Goal: Task Accomplishment & Management: Complete application form

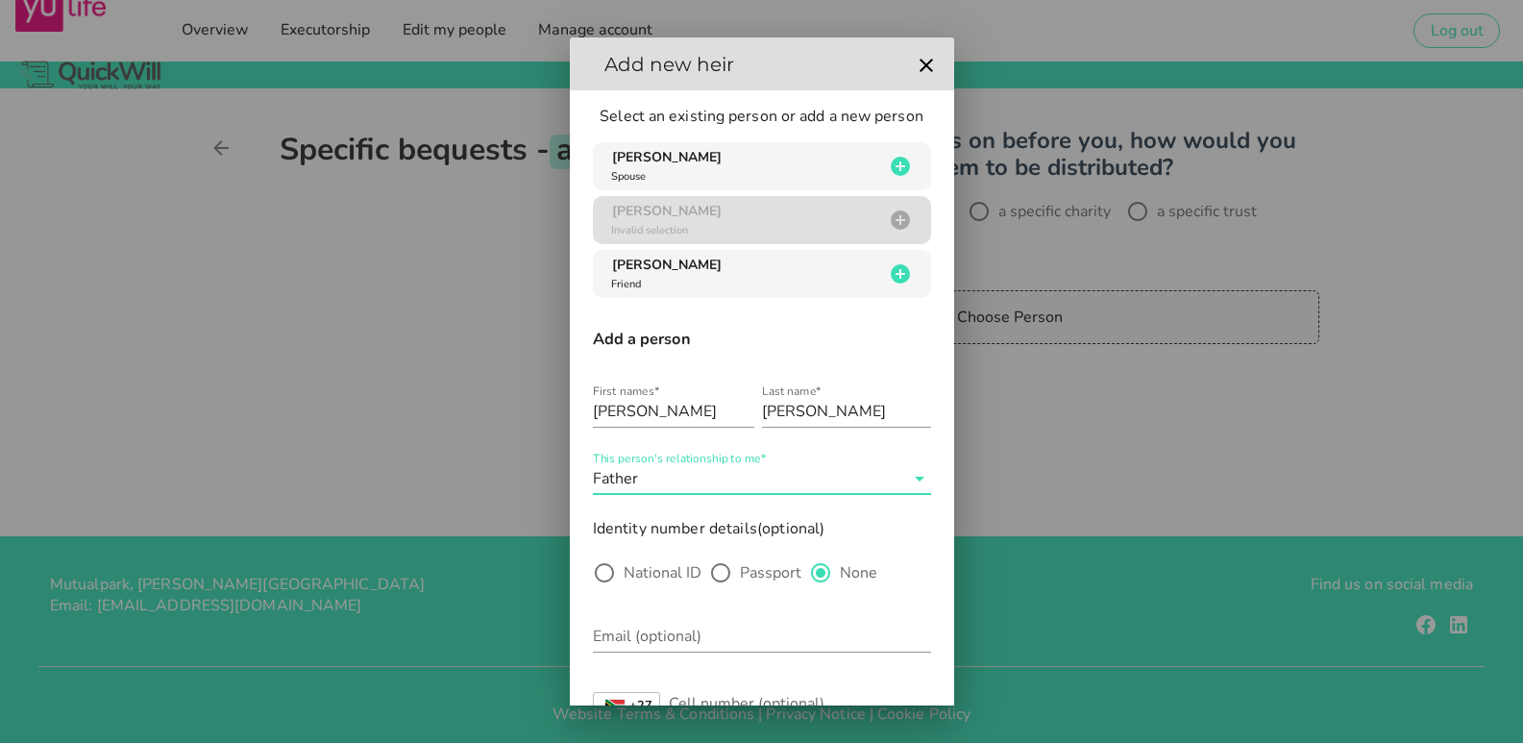
scroll to position [143, 0]
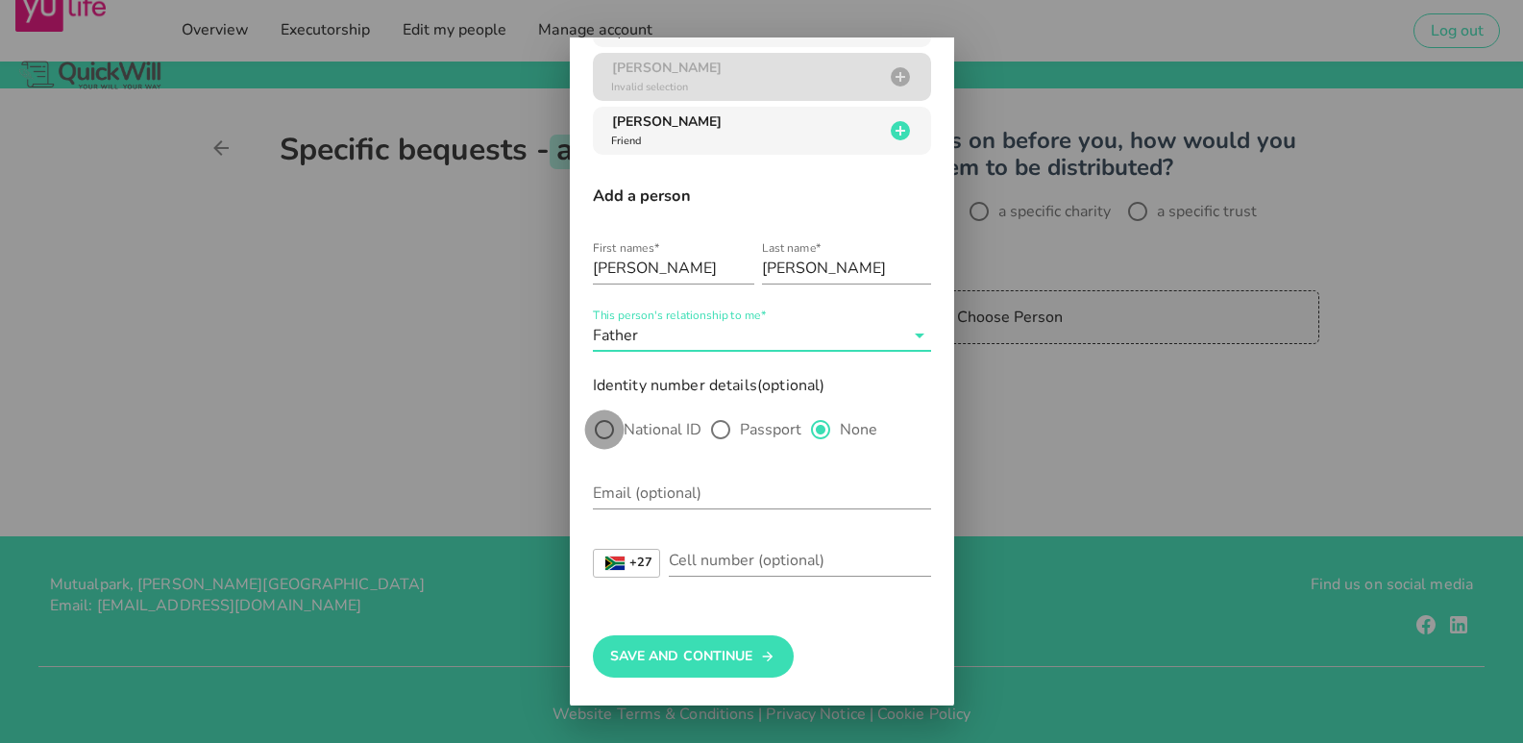
click at [613, 428] on div at bounding box center [604, 429] width 33 height 33
radio input "true"
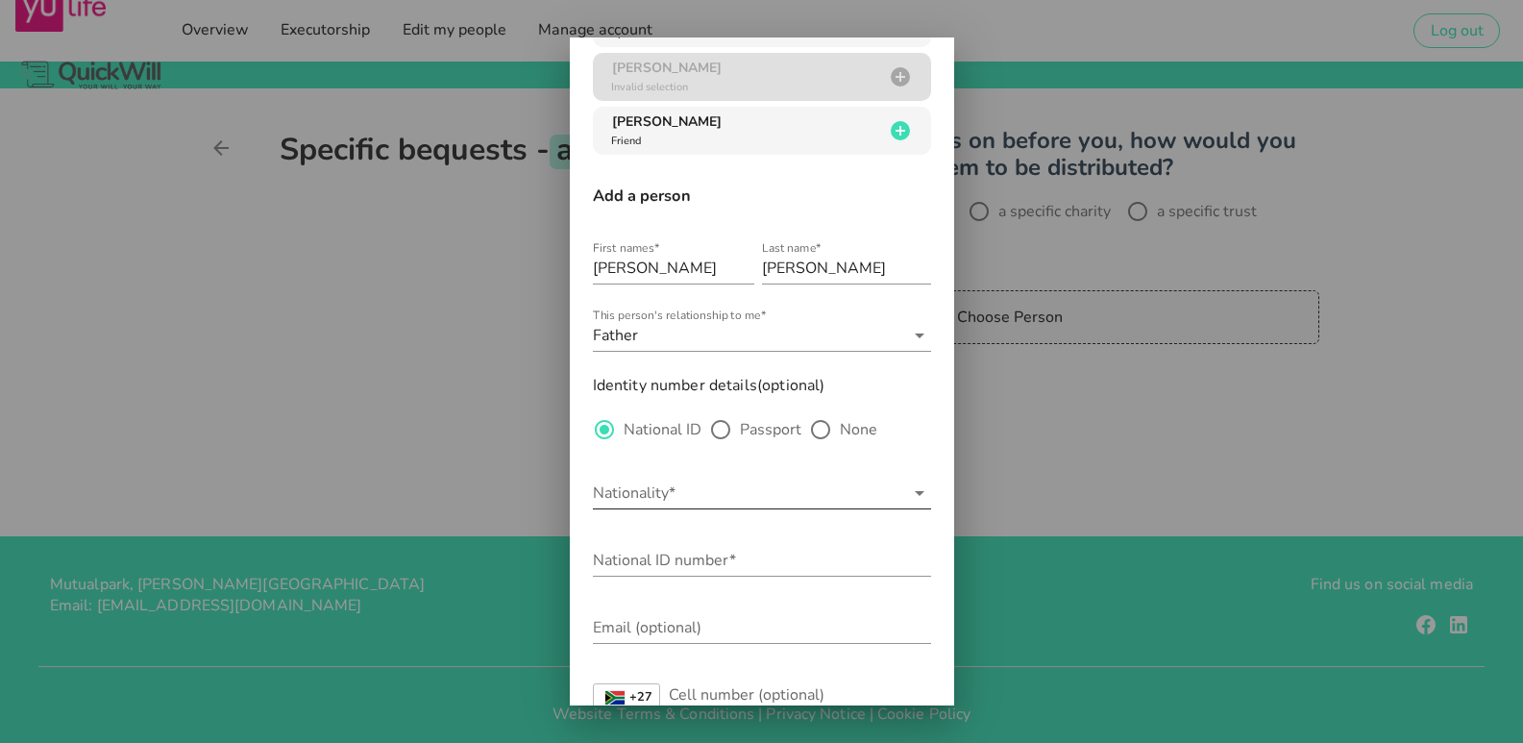
click at [626, 493] on input "Nationality*" at bounding box center [748, 493] width 311 height 31
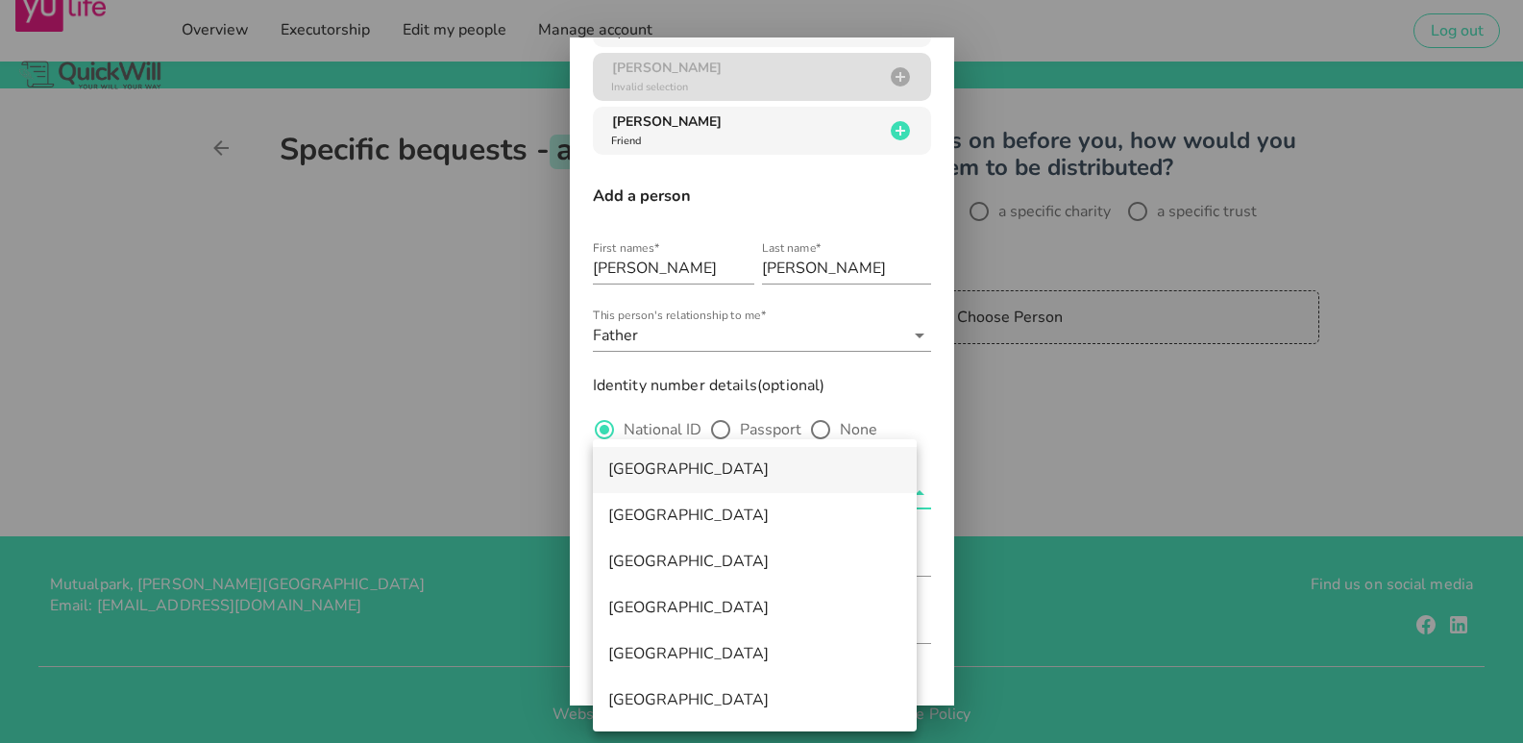
click at [635, 470] on div "[GEOGRAPHIC_DATA]" at bounding box center [754, 469] width 293 height 18
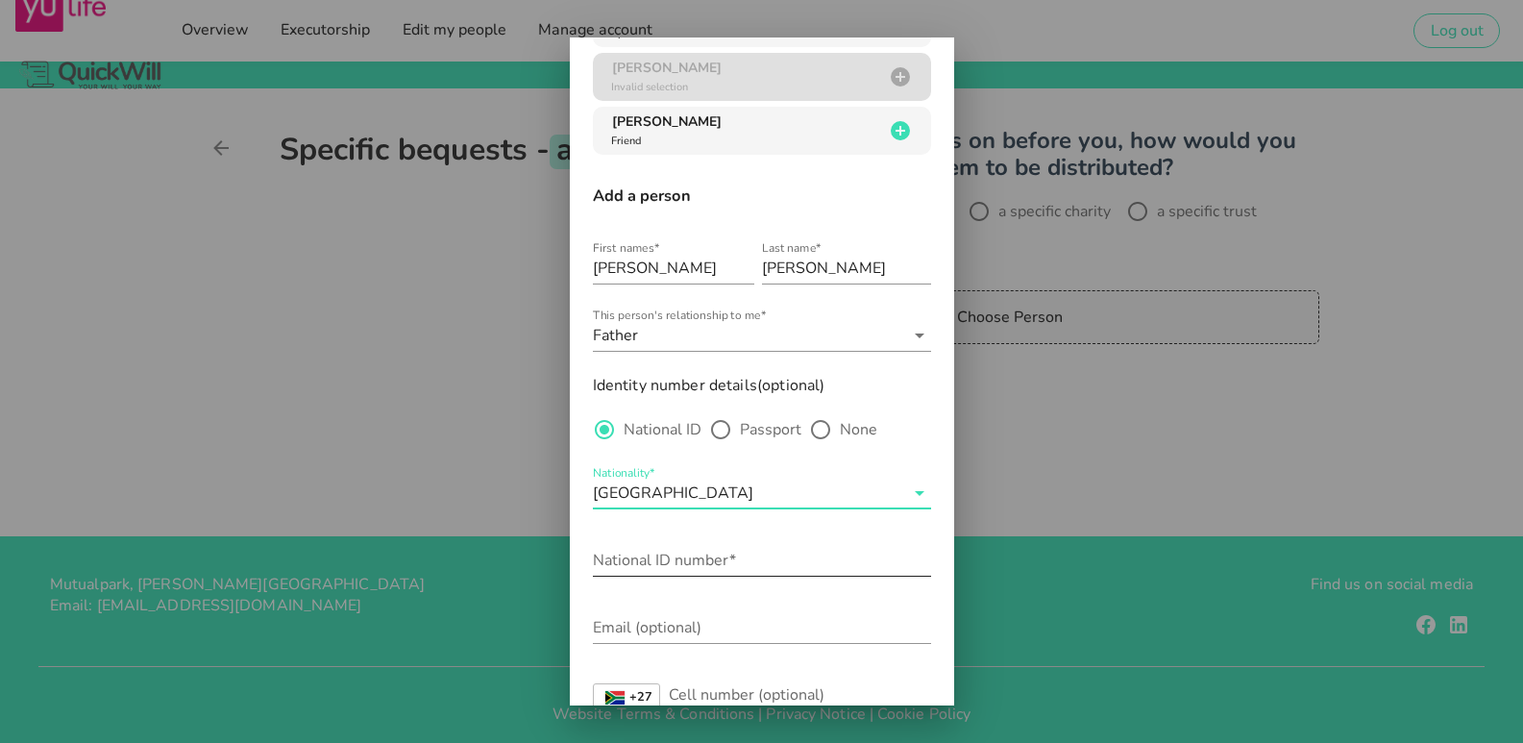
click at [657, 562] on input "National ID number*" at bounding box center [762, 560] width 338 height 31
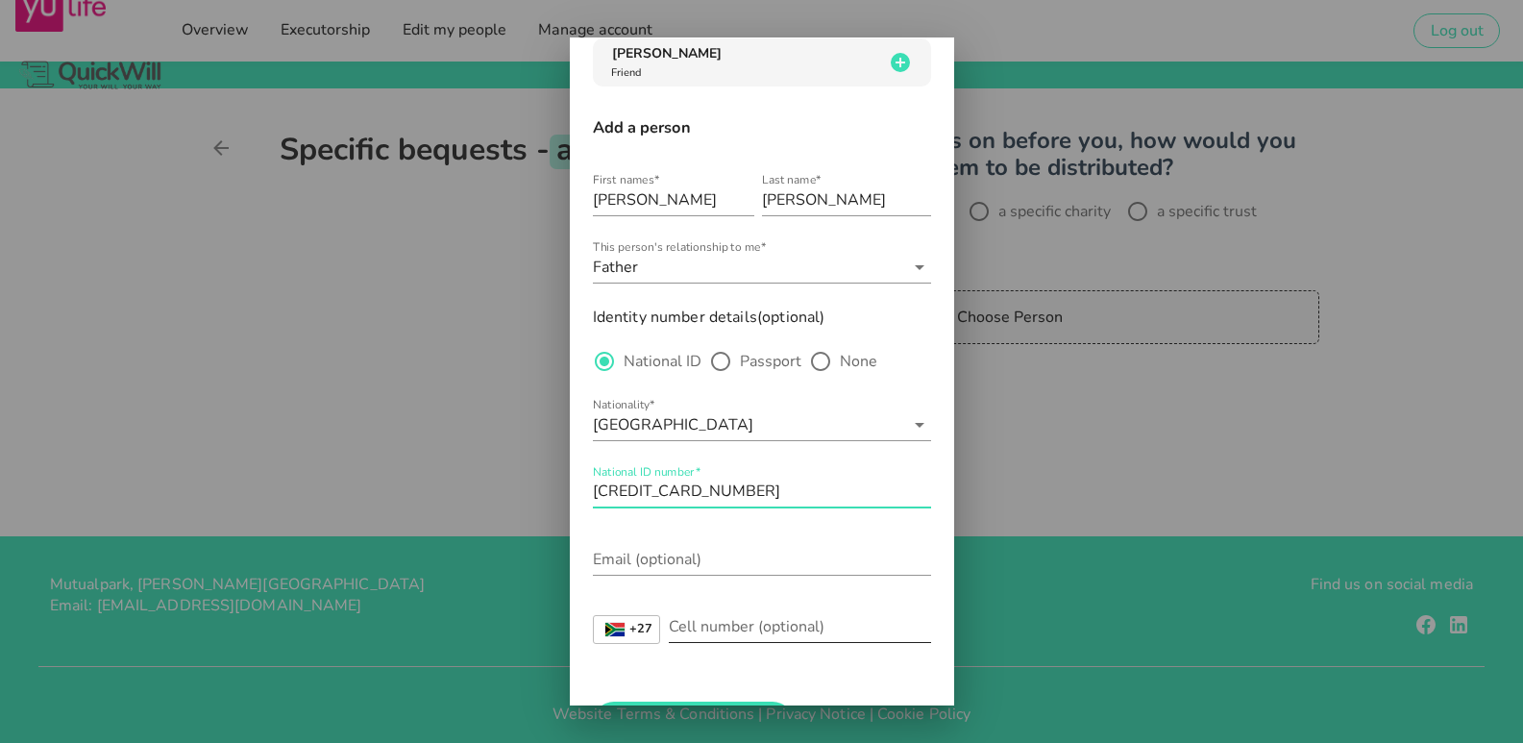
scroll to position [278, 0]
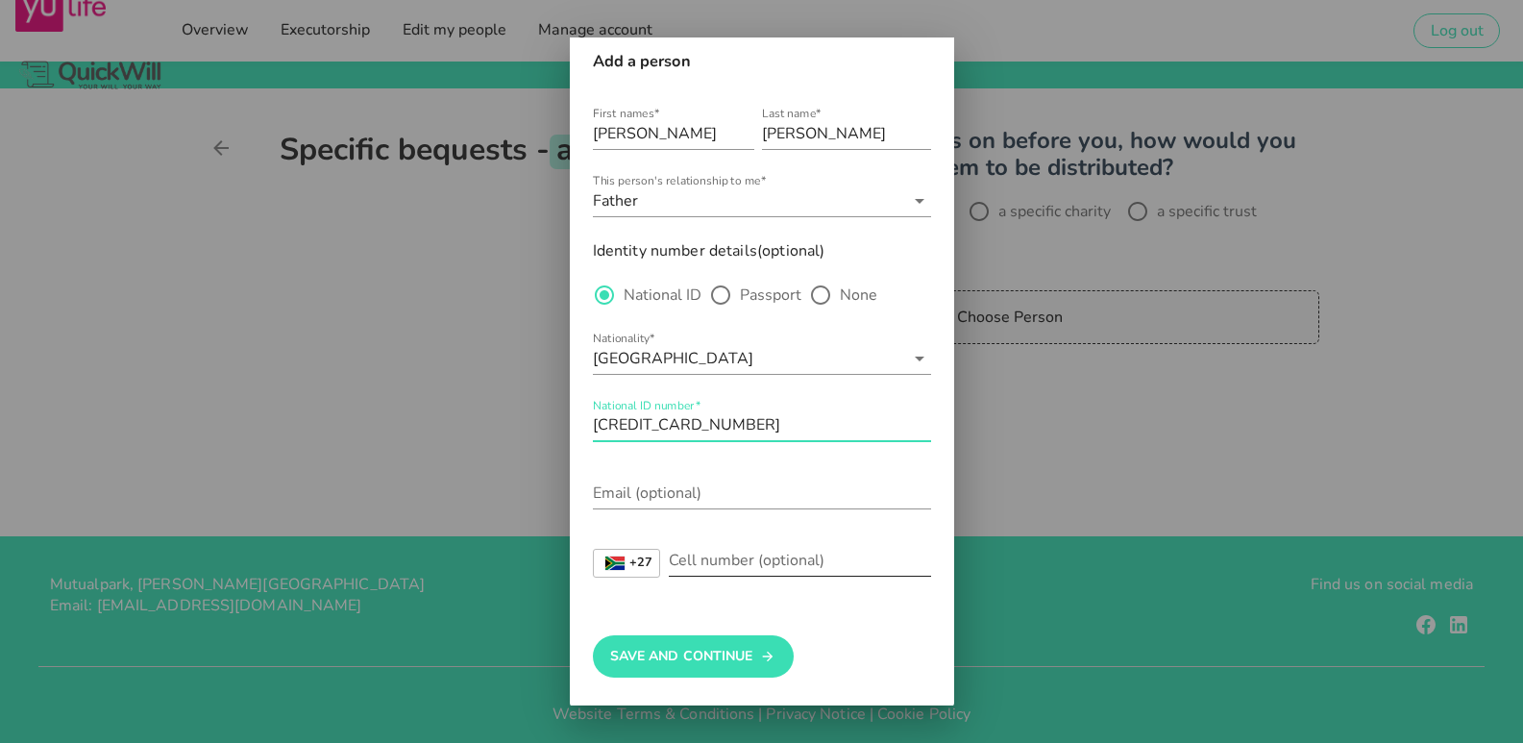
type input "[CREDIT_CARD_NUMBER]"
click at [724, 559] on input "Cell number (optional)" at bounding box center [800, 560] width 262 height 31
click at [725, 563] on input "Cell number (optional)" at bounding box center [800, 560] width 262 height 31
paste input "66 233 3895"
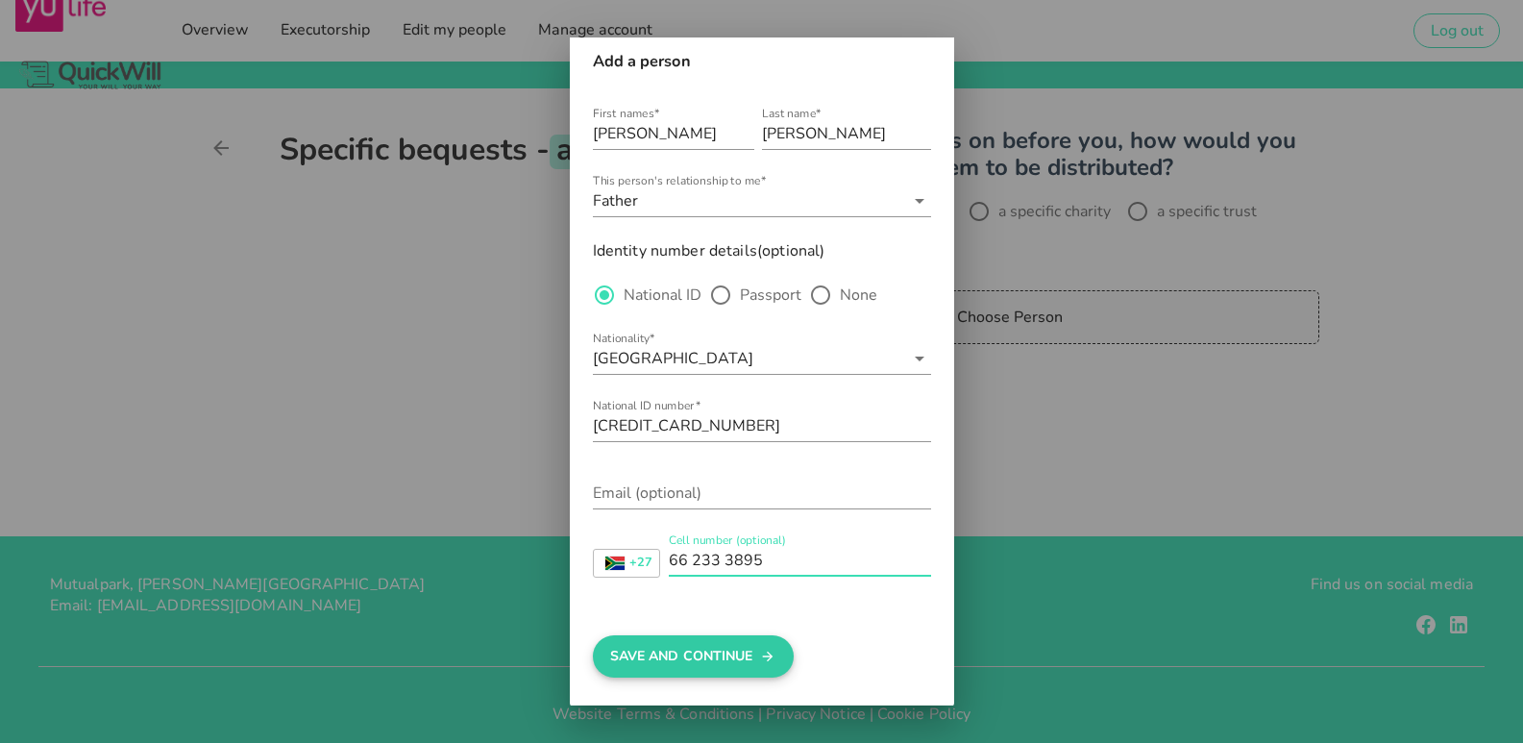
type input "66 233 3895"
click at [718, 653] on button "Save And Continue" at bounding box center [693, 656] width 201 height 42
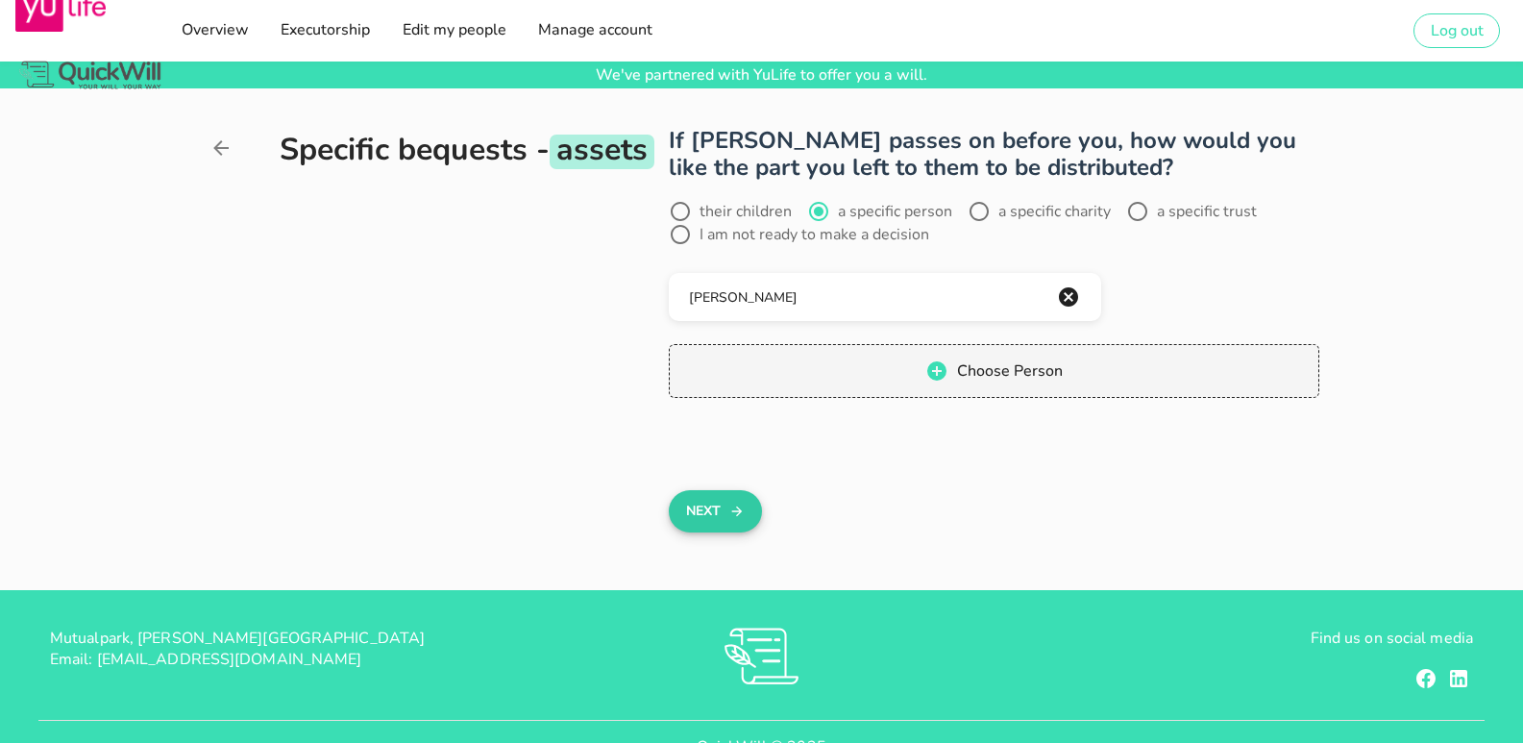
click at [694, 503] on button "Next" at bounding box center [715, 511] width 93 height 42
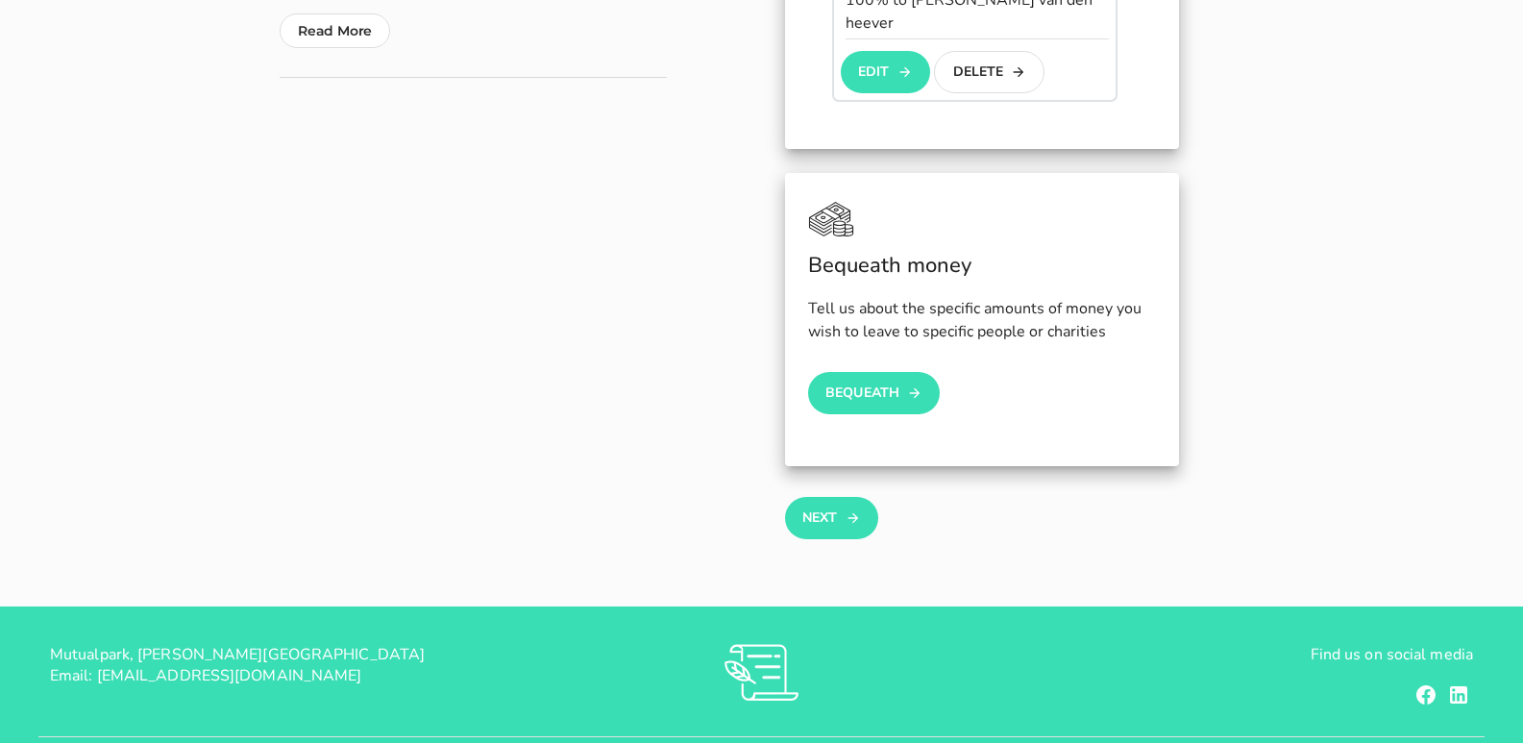
scroll to position [635, 0]
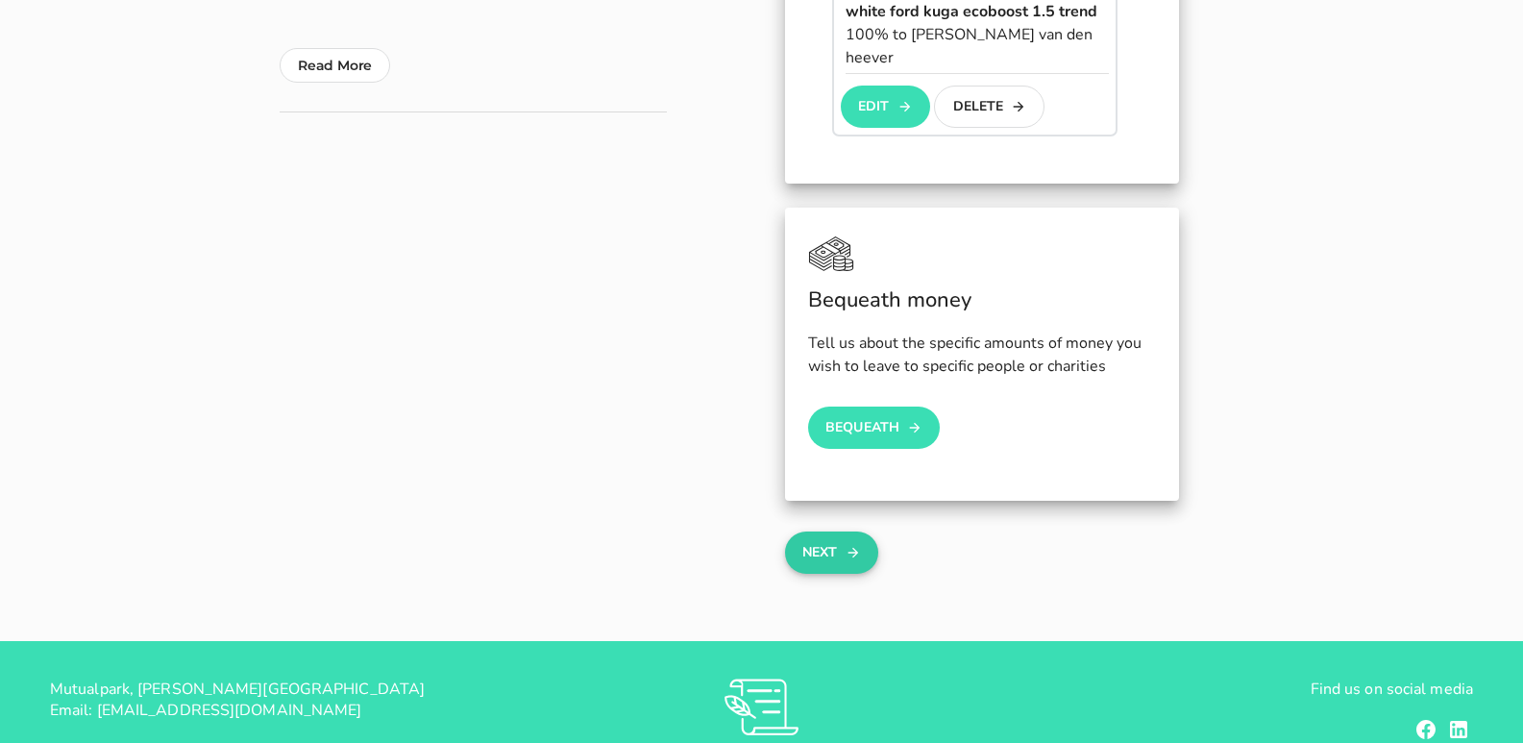
click at [836, 533] on button "Next" at bounding box center [831, 552] width 93 height 42
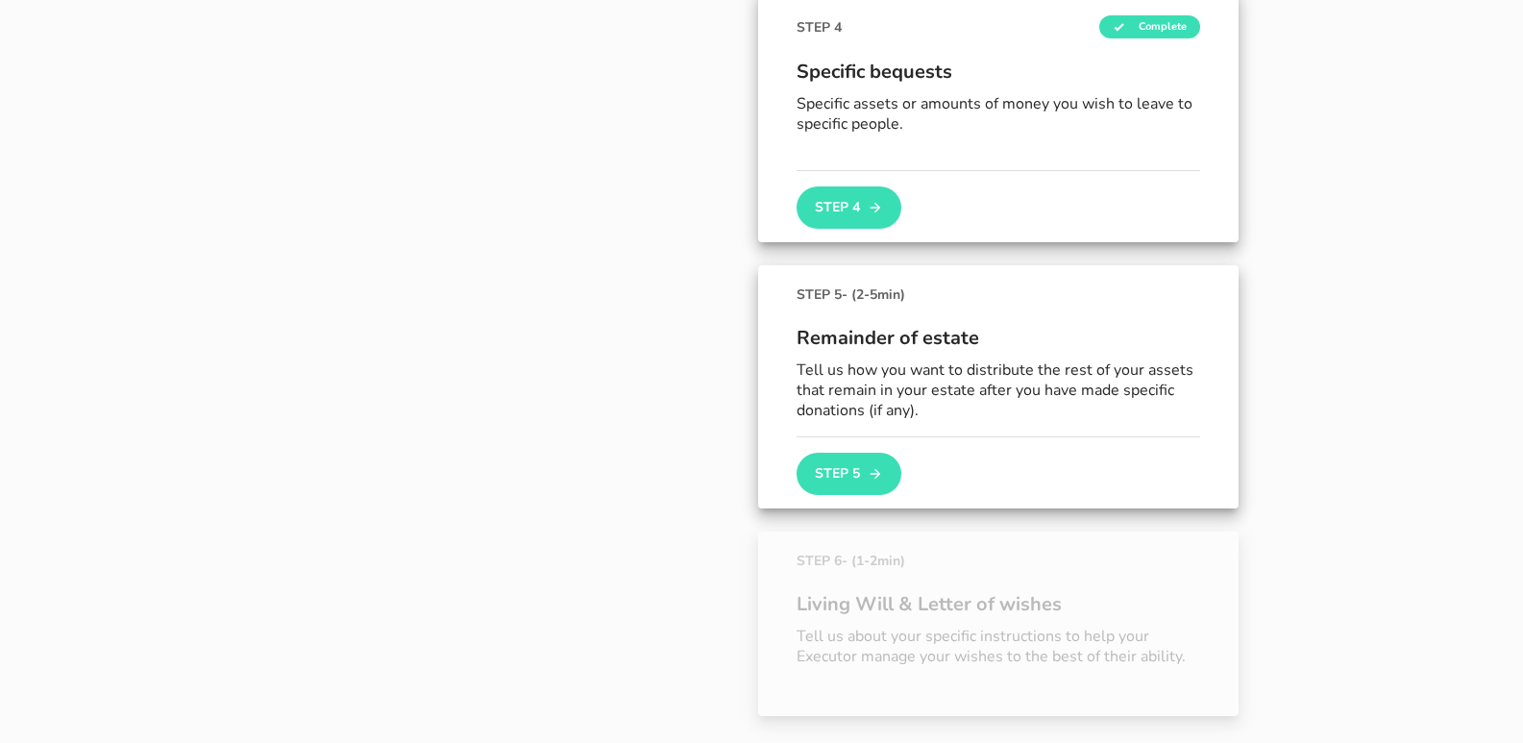
scroll to position [1044, 0]
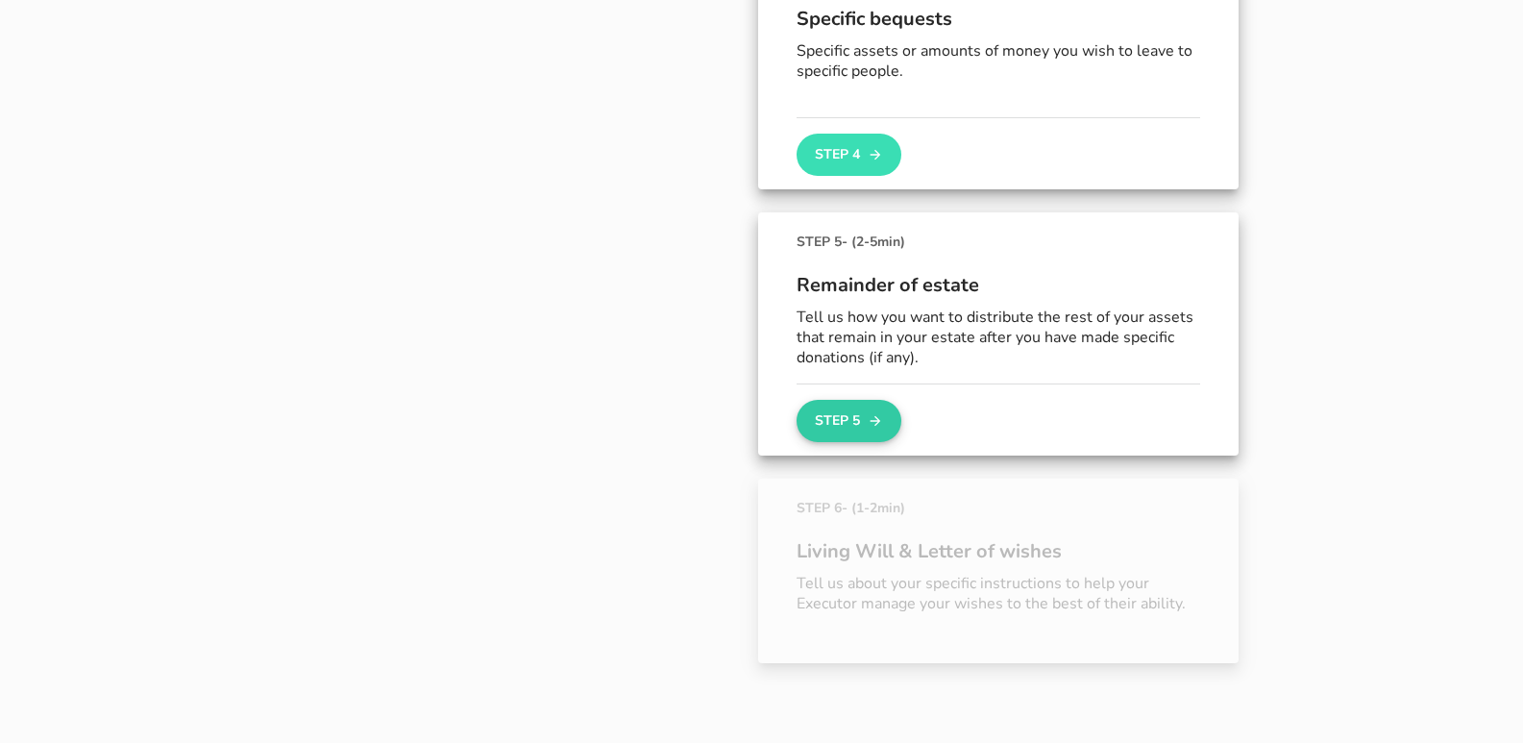
click at [854, 420] on button "Step 5" at bounding box center [849, 421] width 104 height 42
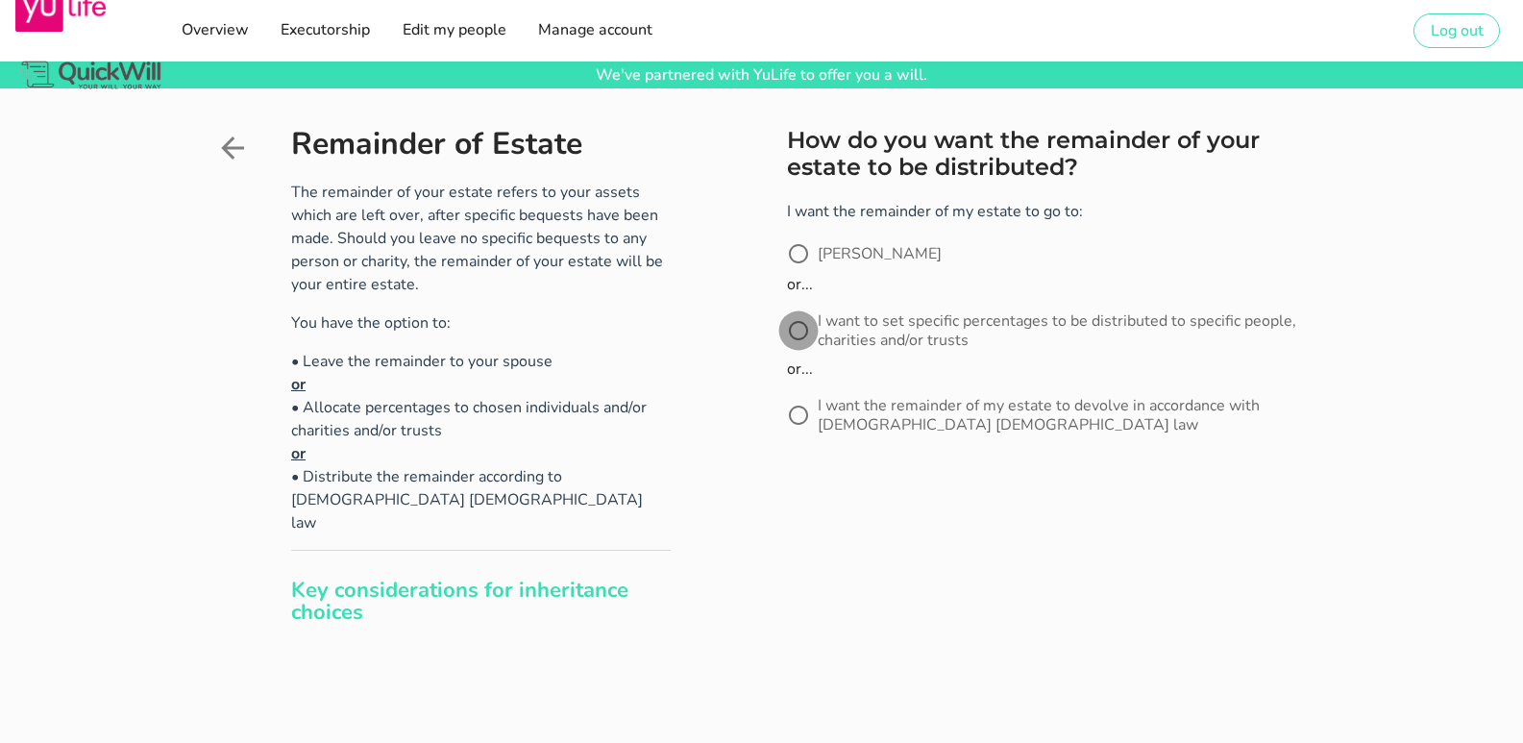
click at [805, 337] on div at bounding box center [798, 330] width 33 height 33
radio input "true"
click at [842, 513] on button "Next" at bounding box center [833, 515] width 93 height 42
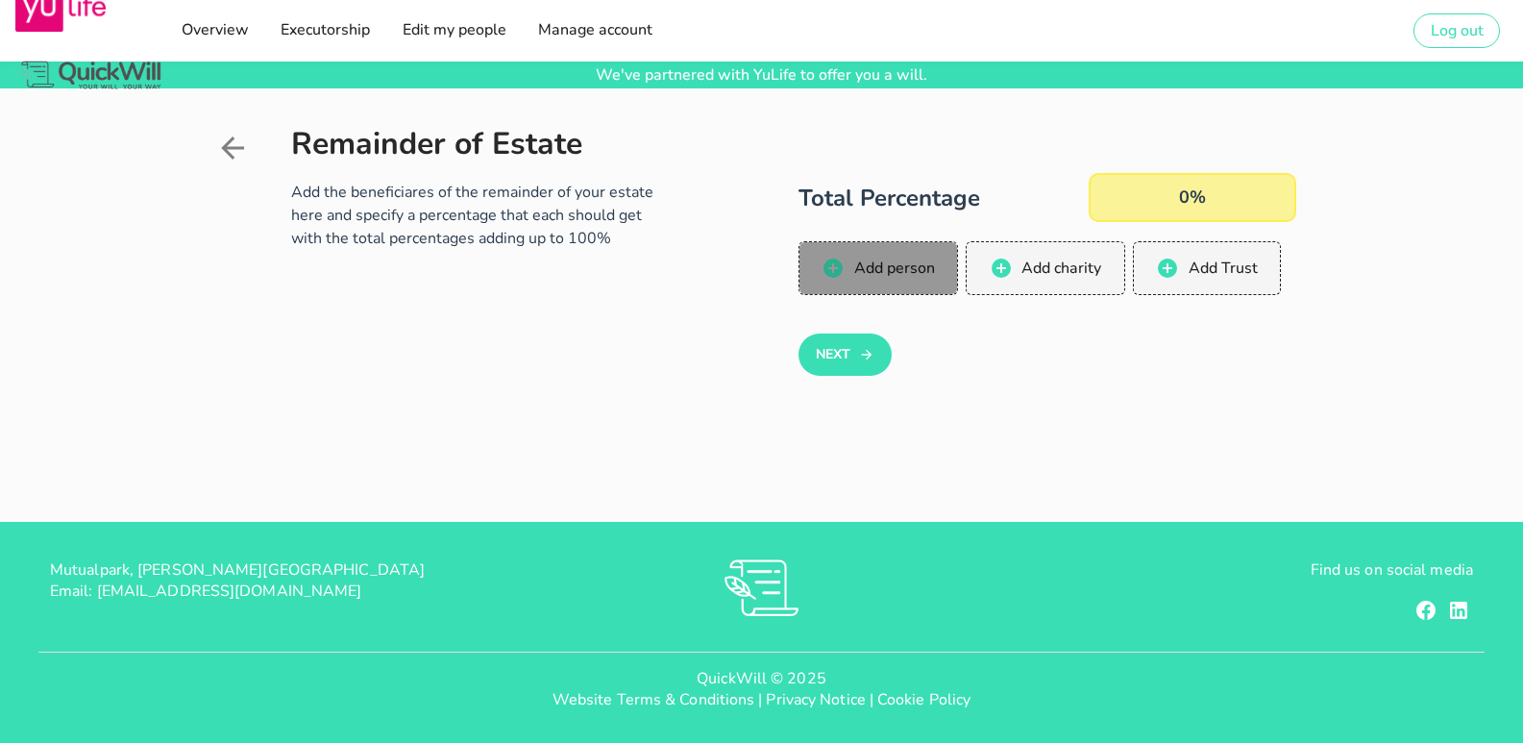
click at [890, 263] on span "Add person" at bounding box center [893, 268] width 82 height 21
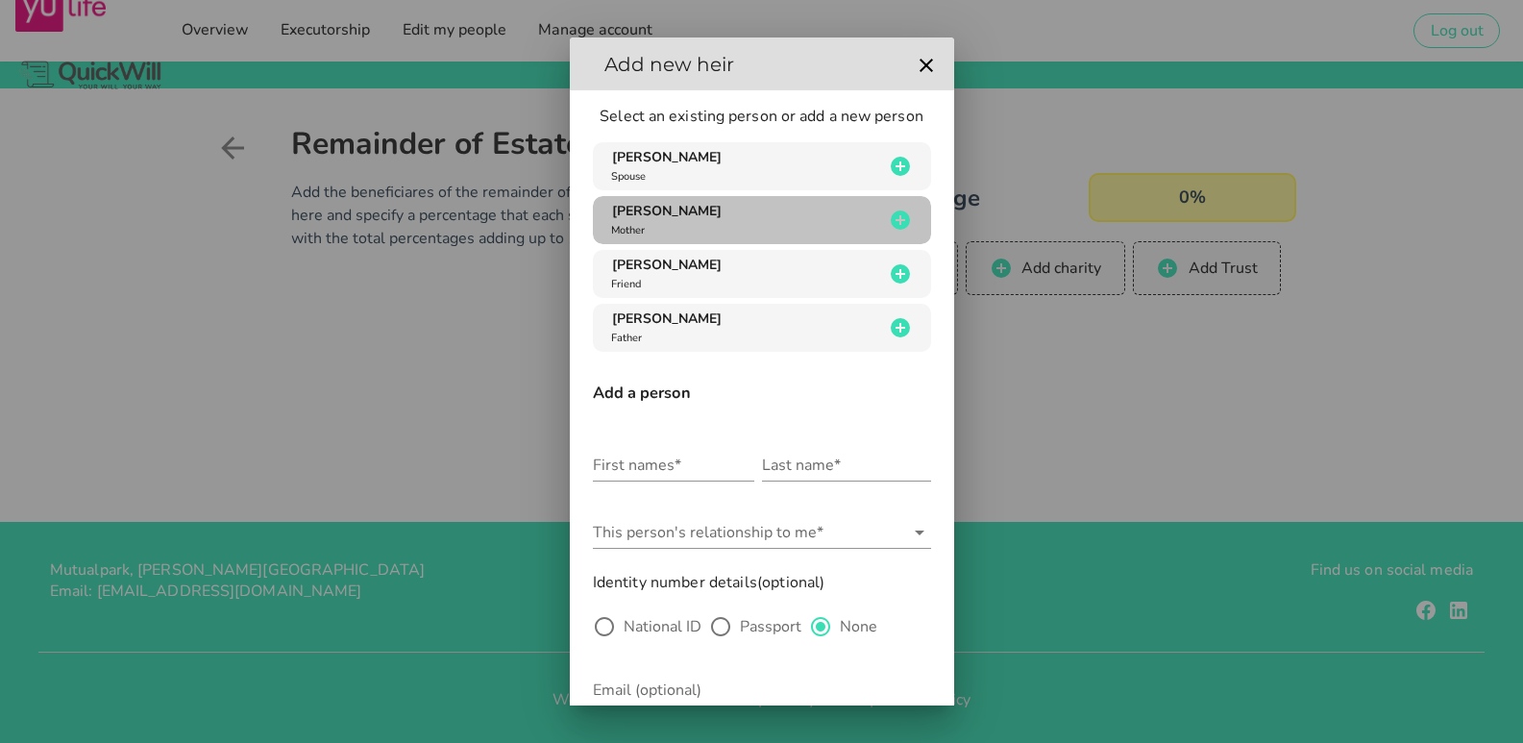
click at [783, 217] on div "[PERSON_NAME] van den heever Mother" at bounding box center [745, 220] width 277 height 37
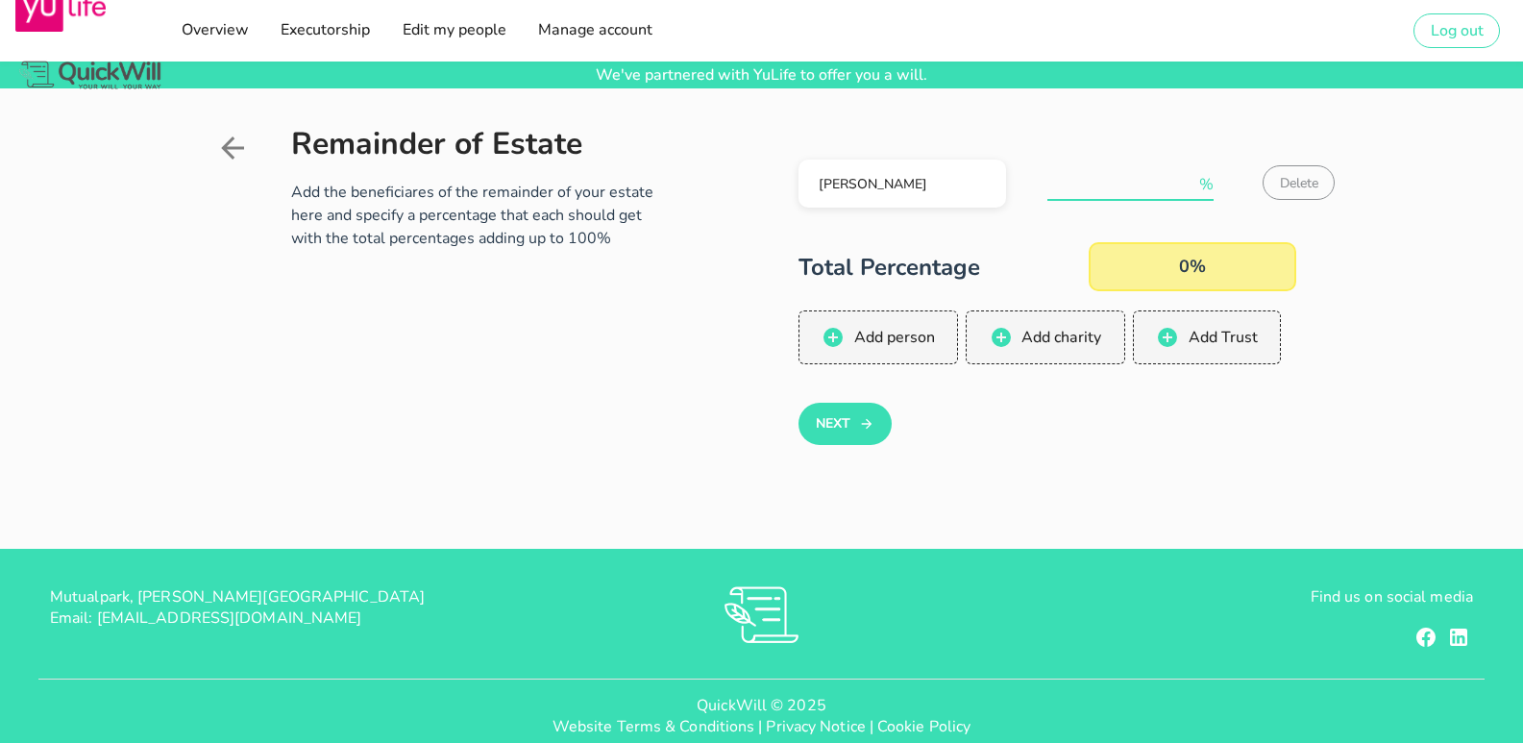
click at [1150, 177] on input "number" at bounding box center [1121, 184] width 148 height 31
type input "80"
click at [914, 332] on span "Add person" at bounding box center [893, 337] width 82 height 21
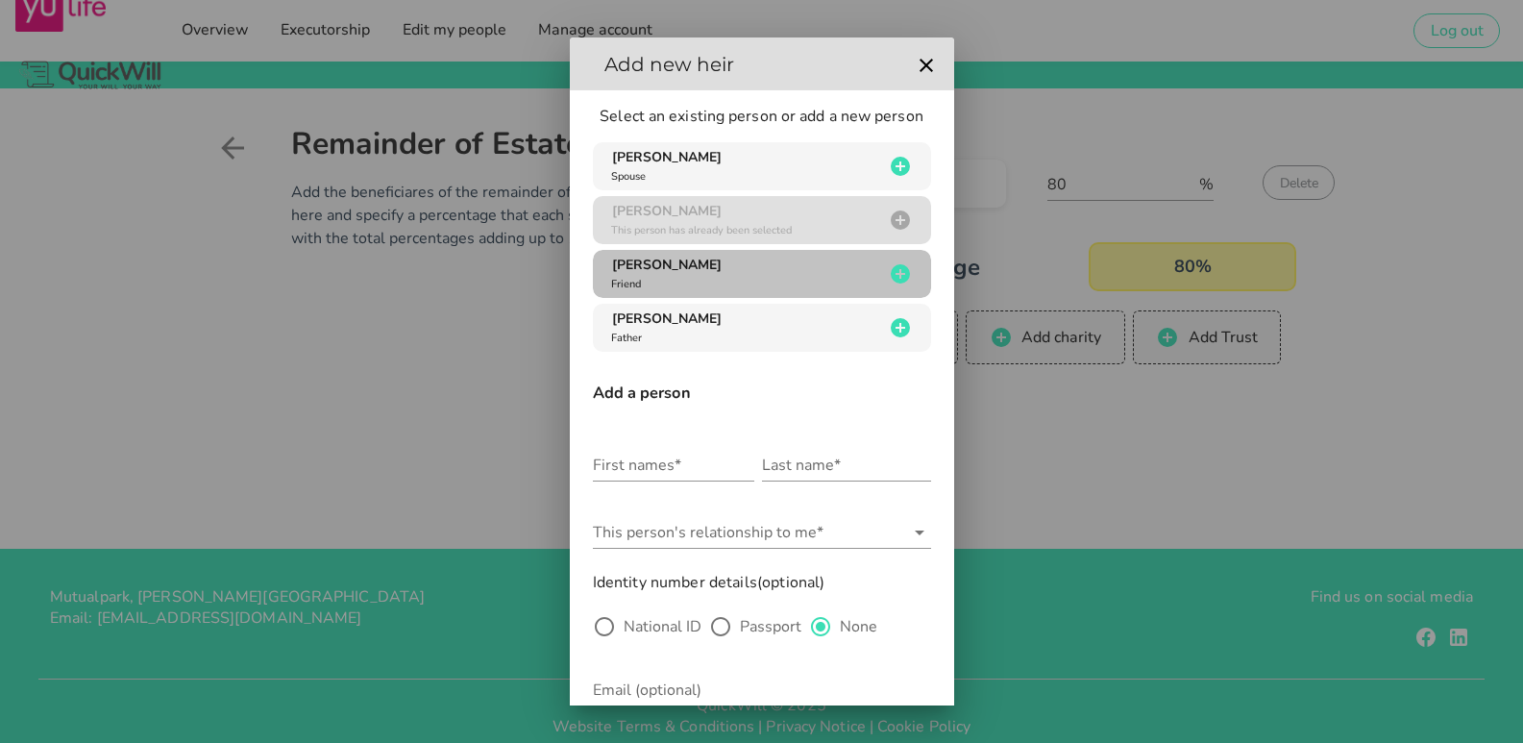
click at [733, 267] on div "[PERSON_NAME] Friend" at bounding box center [745, 274] width 277 height 37
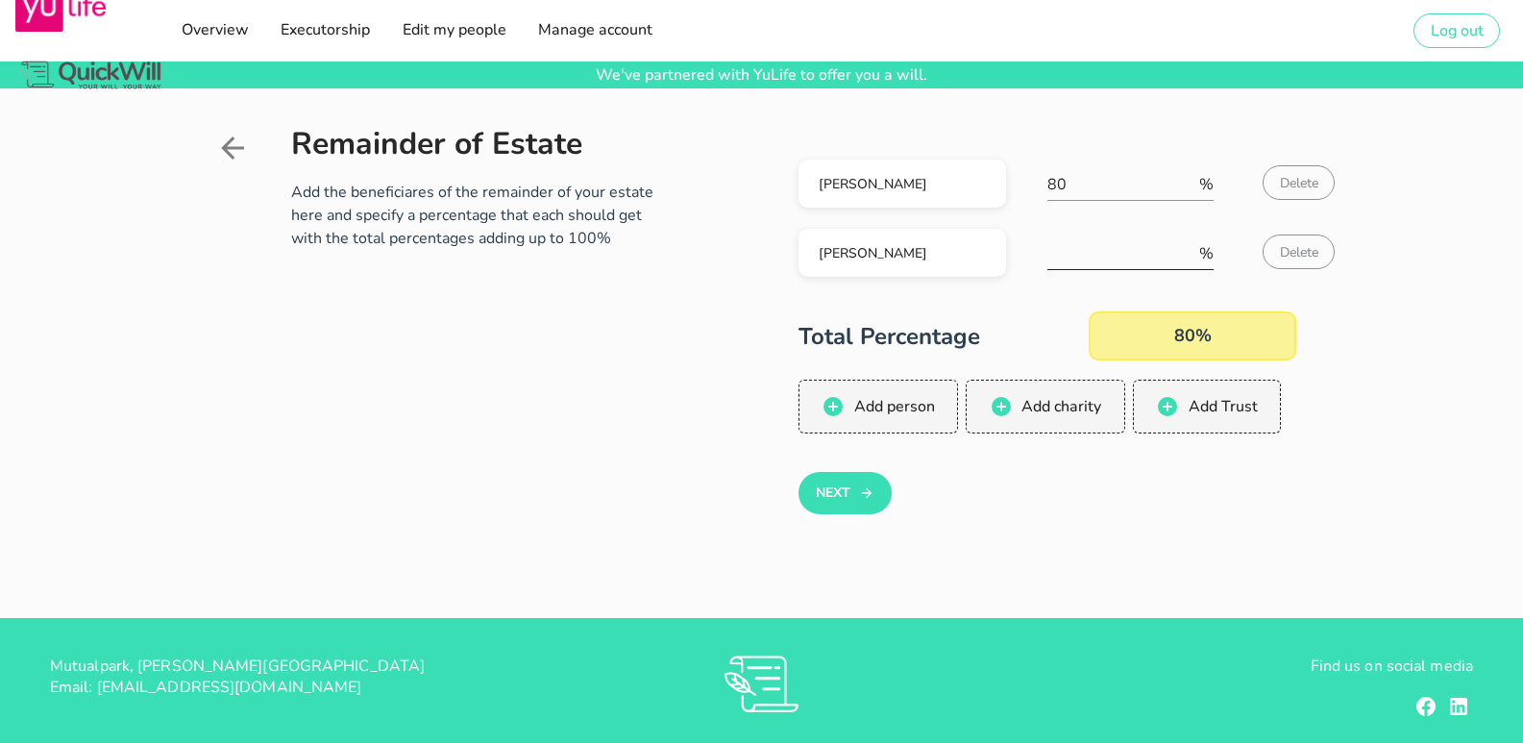
click at [1133, 242] on input "number" at bounding box center [1121, 253] width 148 height 31
type input "15"
click at [1110, 179] on input "80" at bounding box center [1121, 184] width 148 height 31
drag, startPoint x: 1079, startPoint y: 189, endPoint x: 1053, endPoint y: 180, distance: 27.7
click at [1053, 180] on input "85" at bounding box center [1121, 184] width 148 height 31
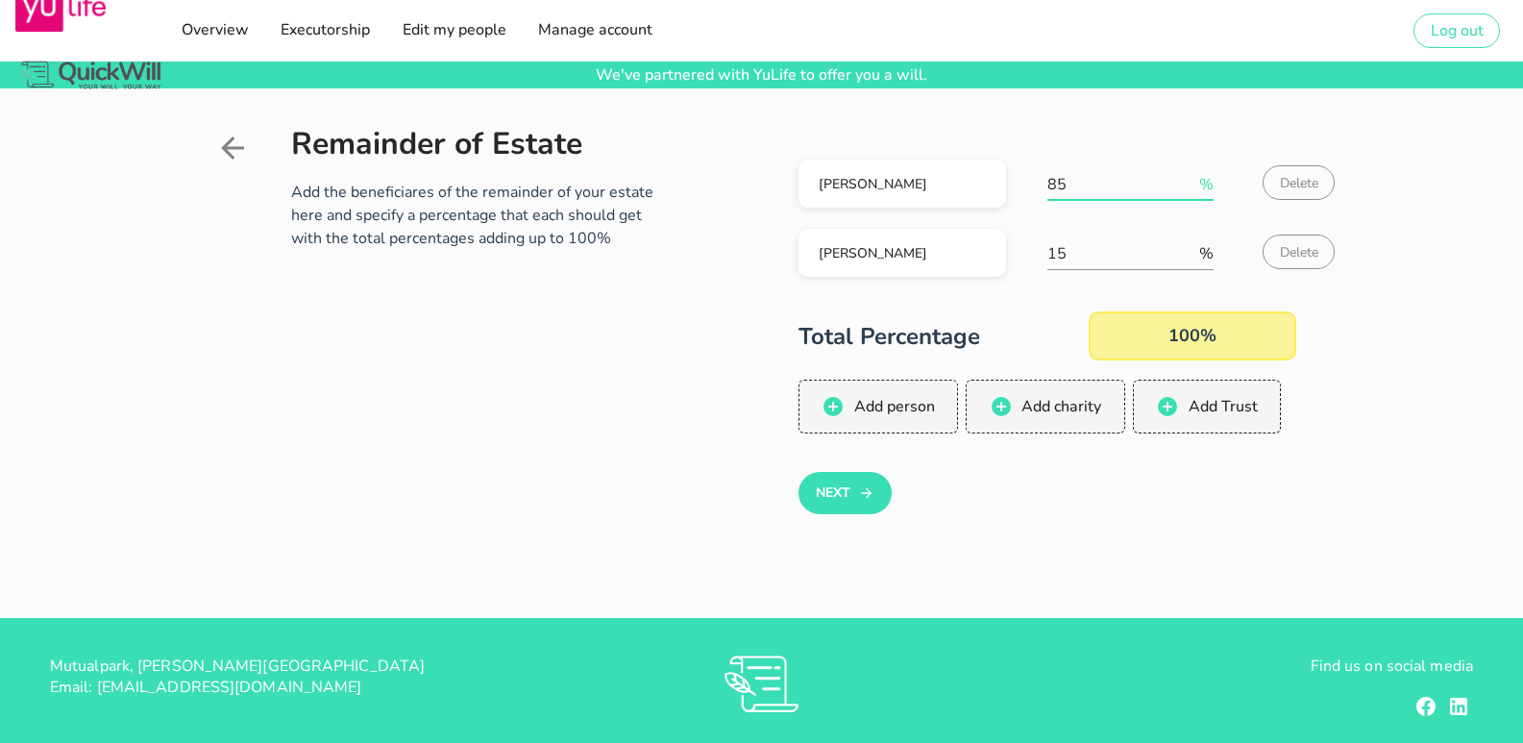
type input "8"
type input "100"
click at [1287, 246] on span "Delete" at bounding box center [1298, 252] width 39 height 18
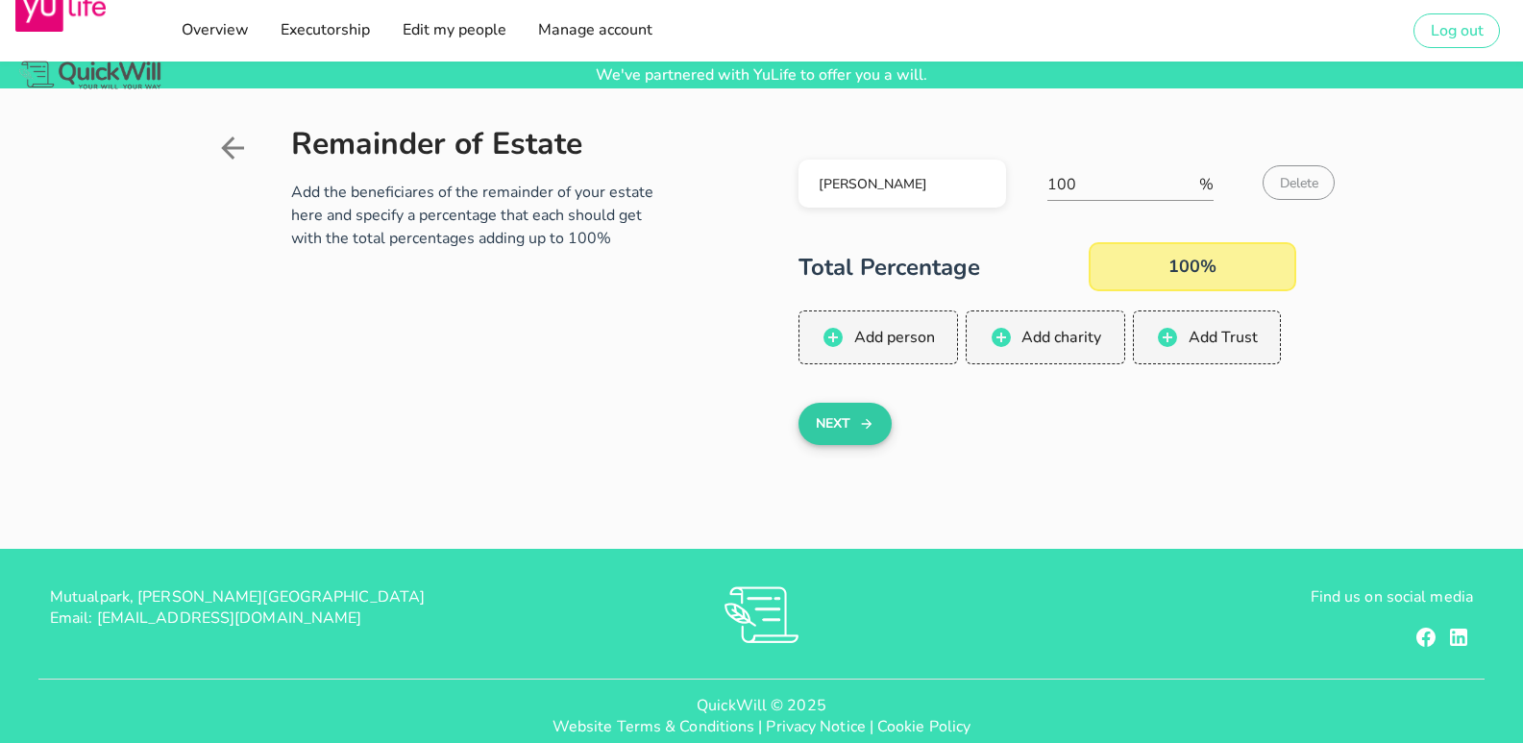
click at [865, 420] on icon "button" at bounding box center [866, 423] width 15 height 23
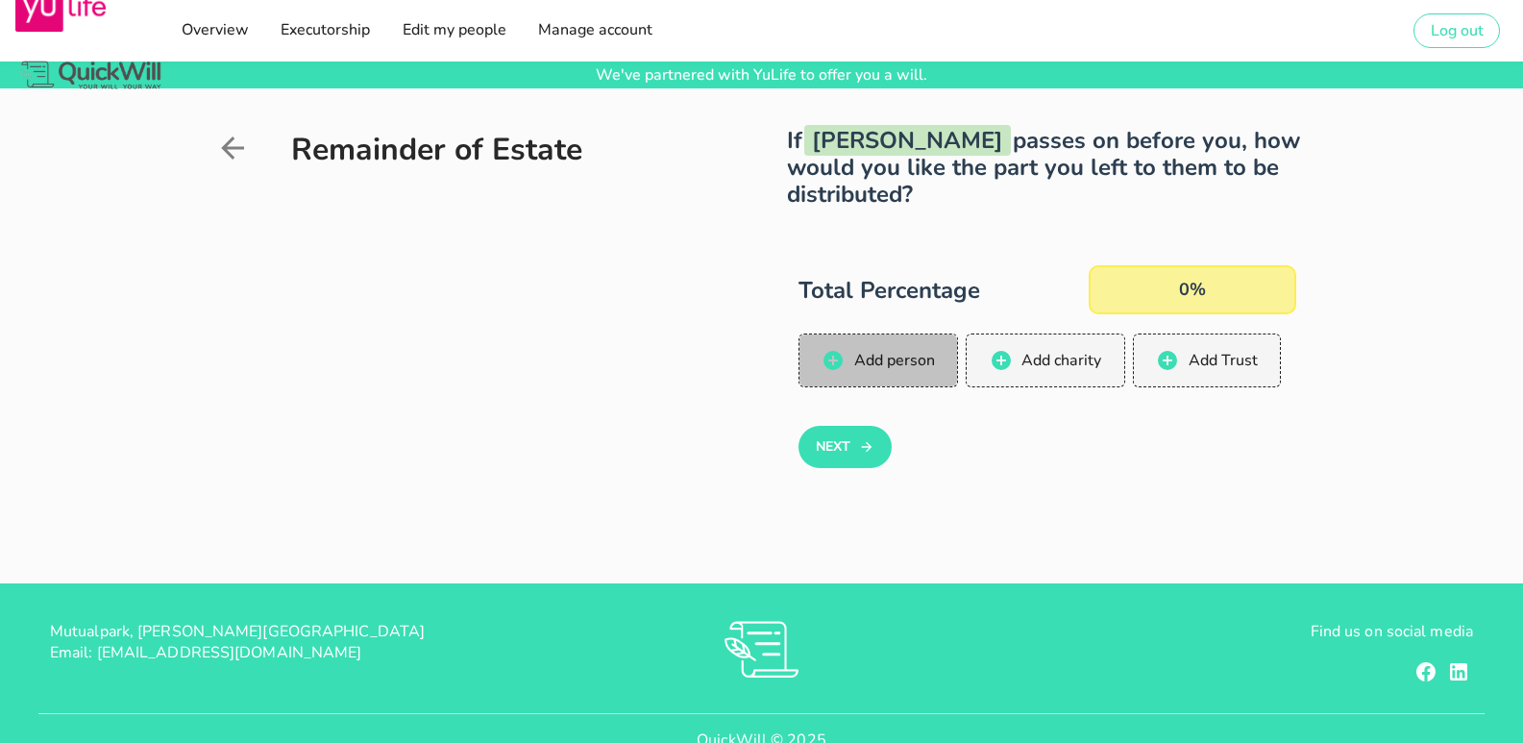
click at [876, 357] on span "Add person" at bounding box center [893, 360] width 82 height 21
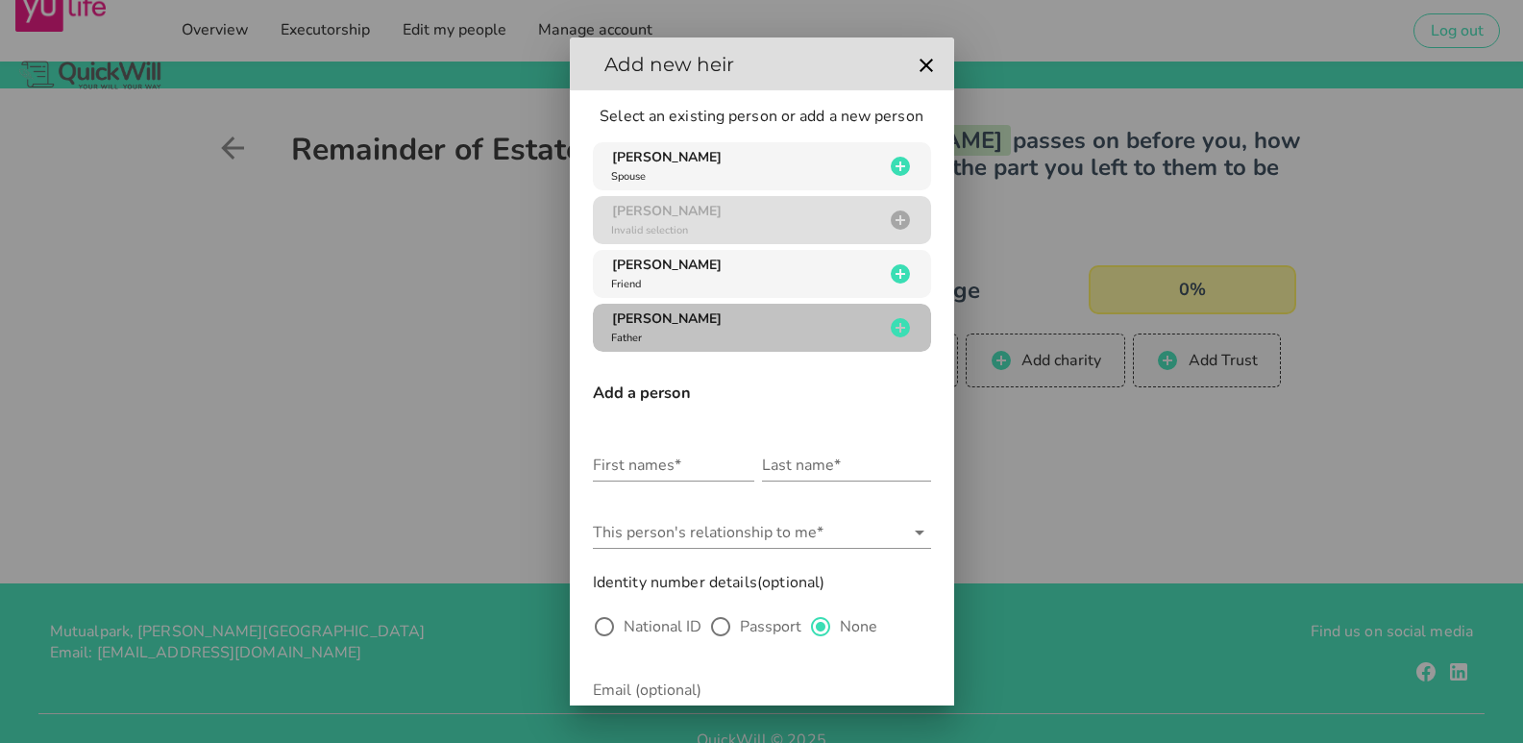
click at [800, 329] on div "[PERSON_NAME] Father" at bounding box center [745, 327] width 277 height 37
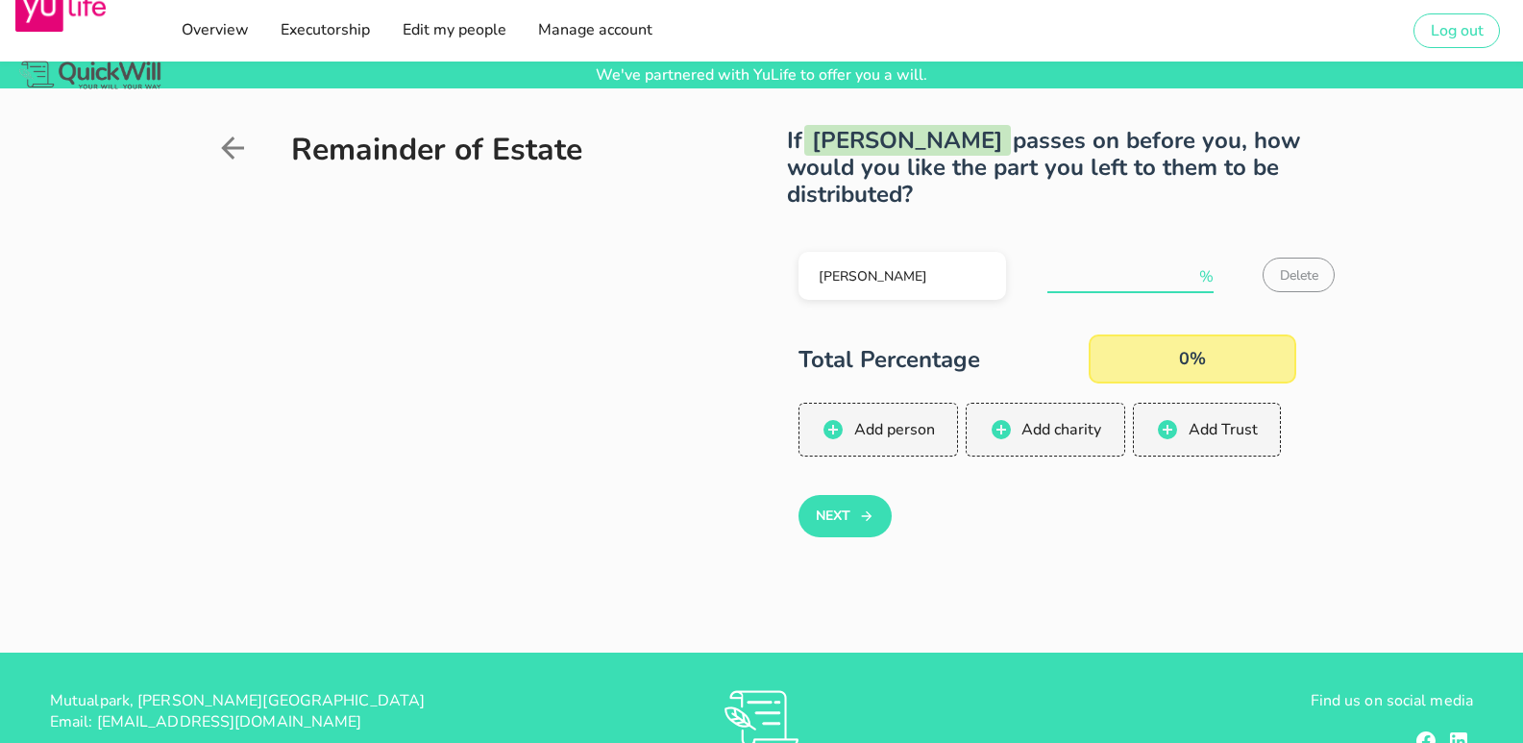
click at [1135, 270] on input "number" at bounding box center [1121, 276] width 148 height 31
type input "100"
click at [855, 511] on button "Next" at bounding box center [844, 516] width 93 height 42
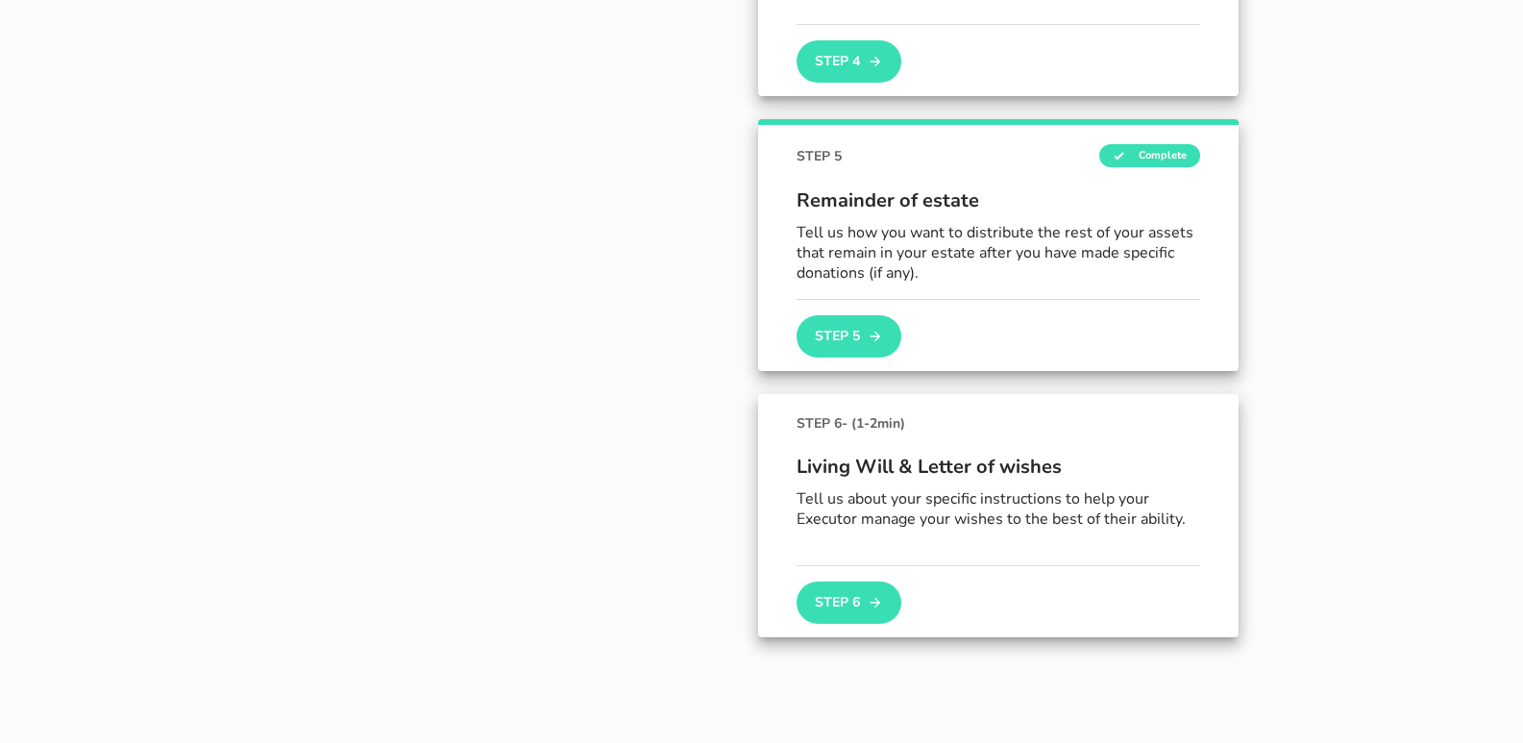
scroll to position [1252, 0]
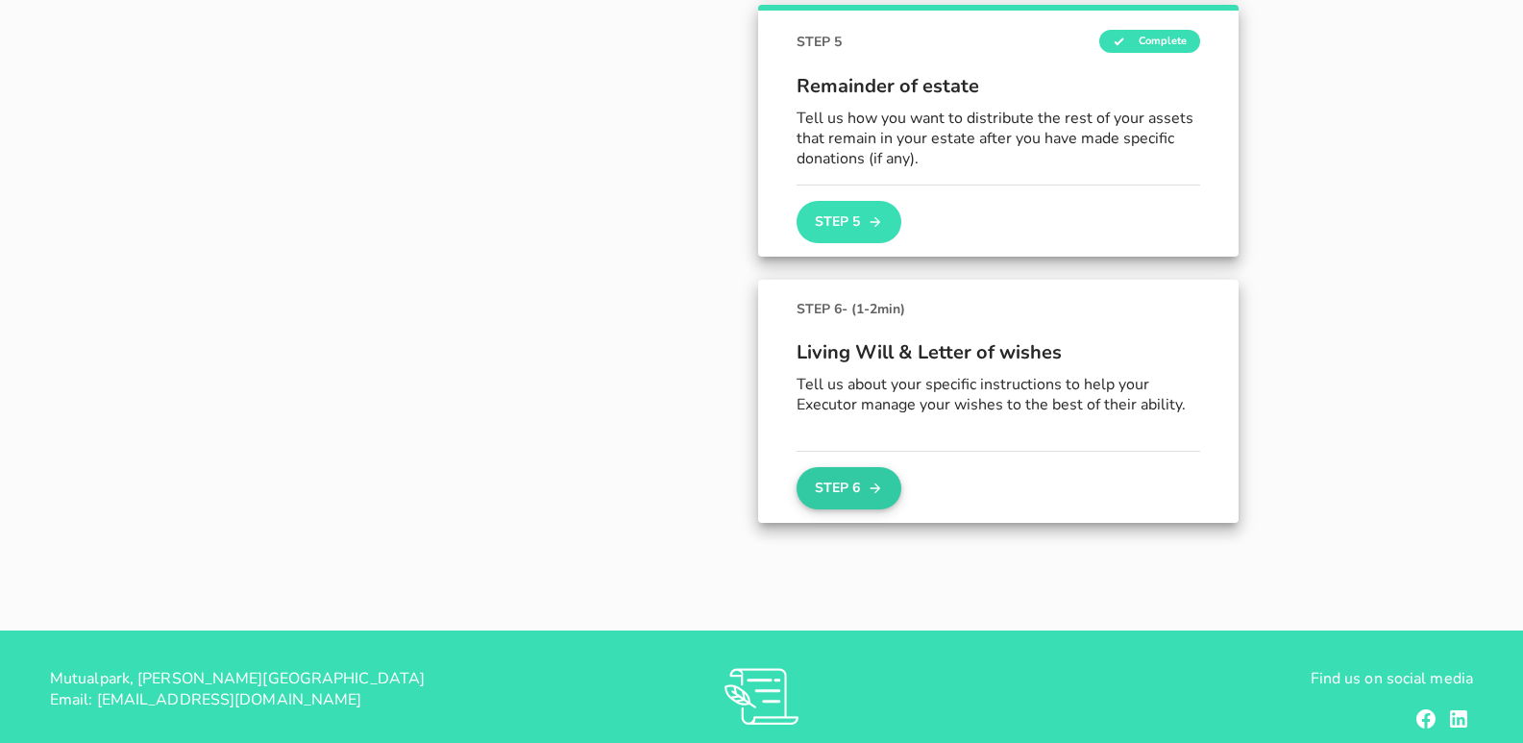
click at [839, 485] on button "Step 6" at bounding box center [849, 488] width 104 height 42
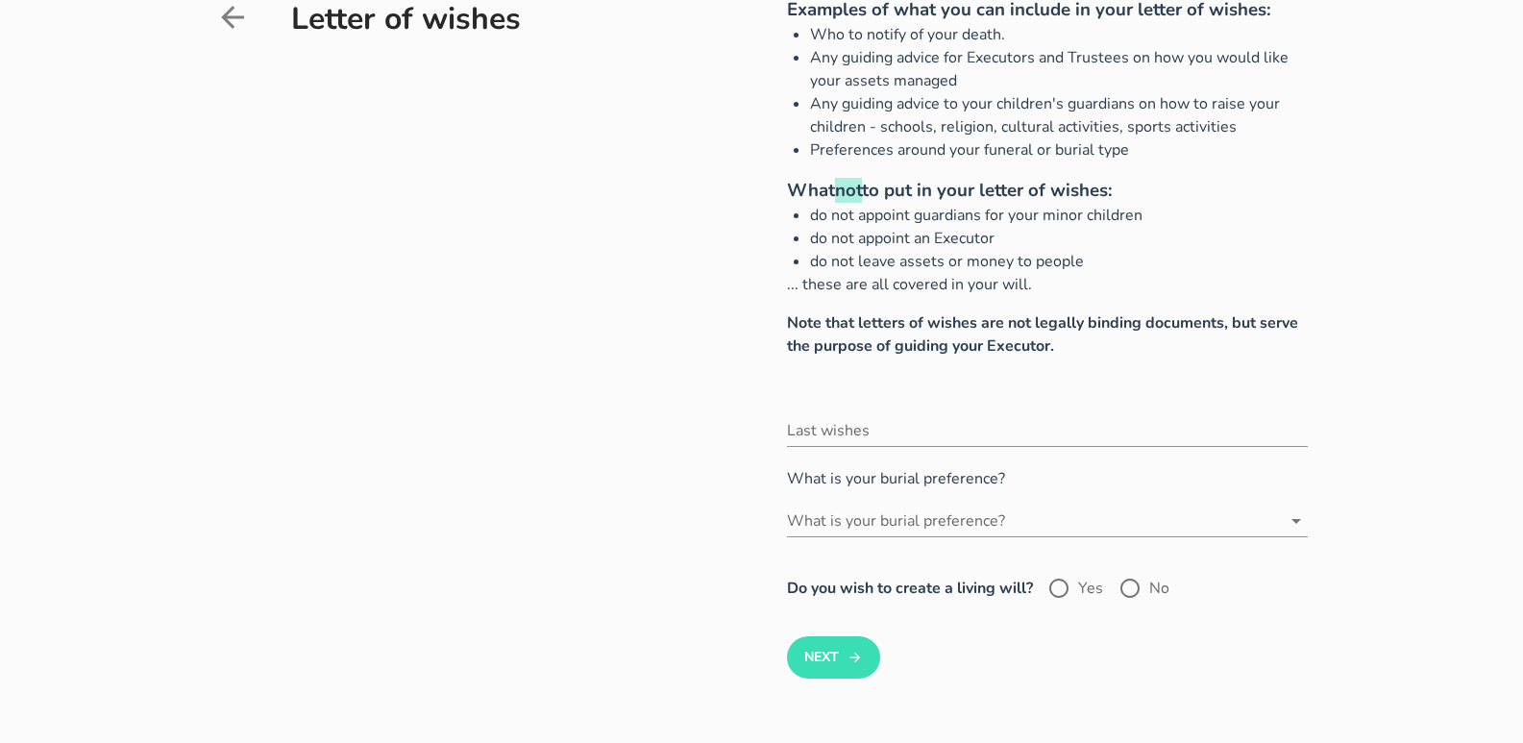
scroll to position [192, 0]
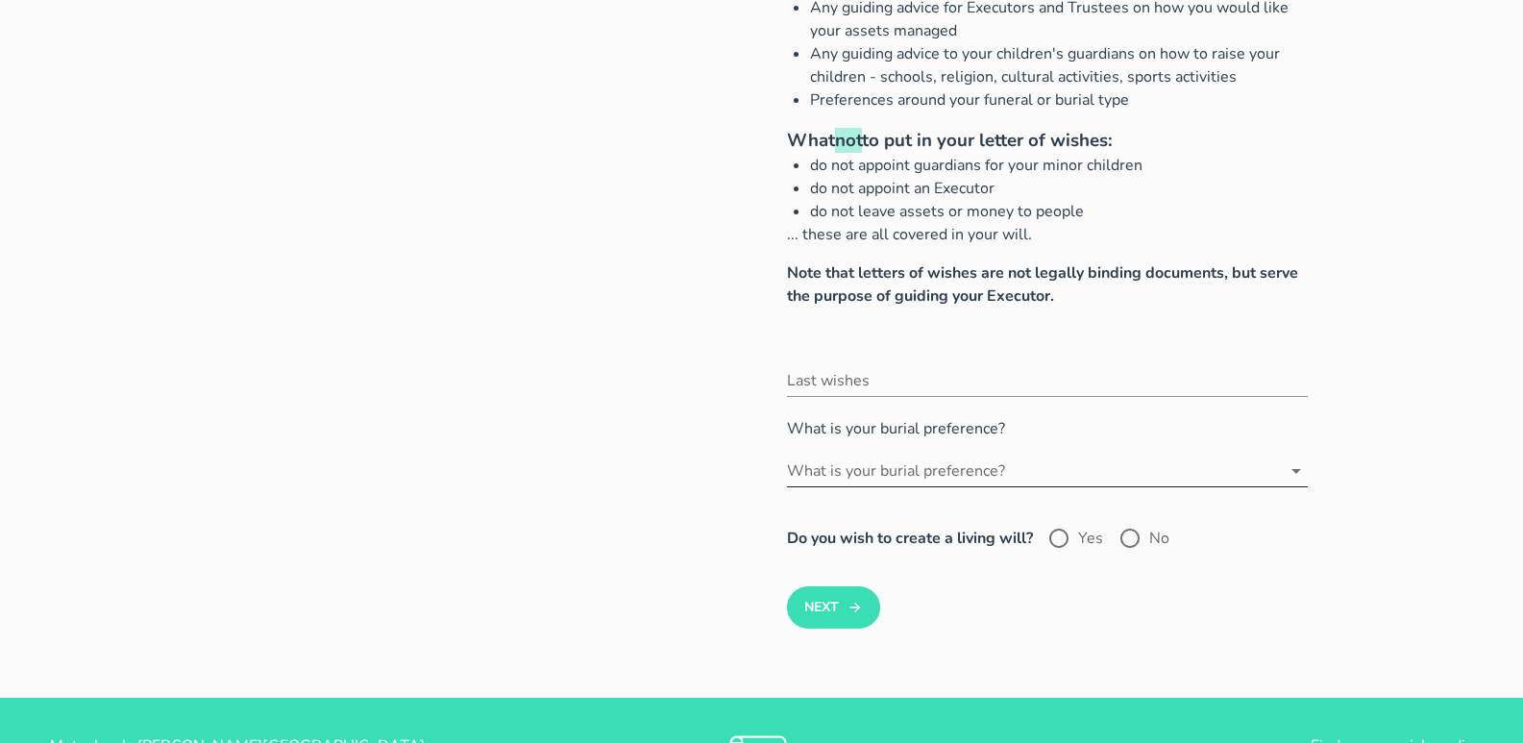
click at [1295, 469] on icon at bounding box center [1296, 470] width 23 height 23
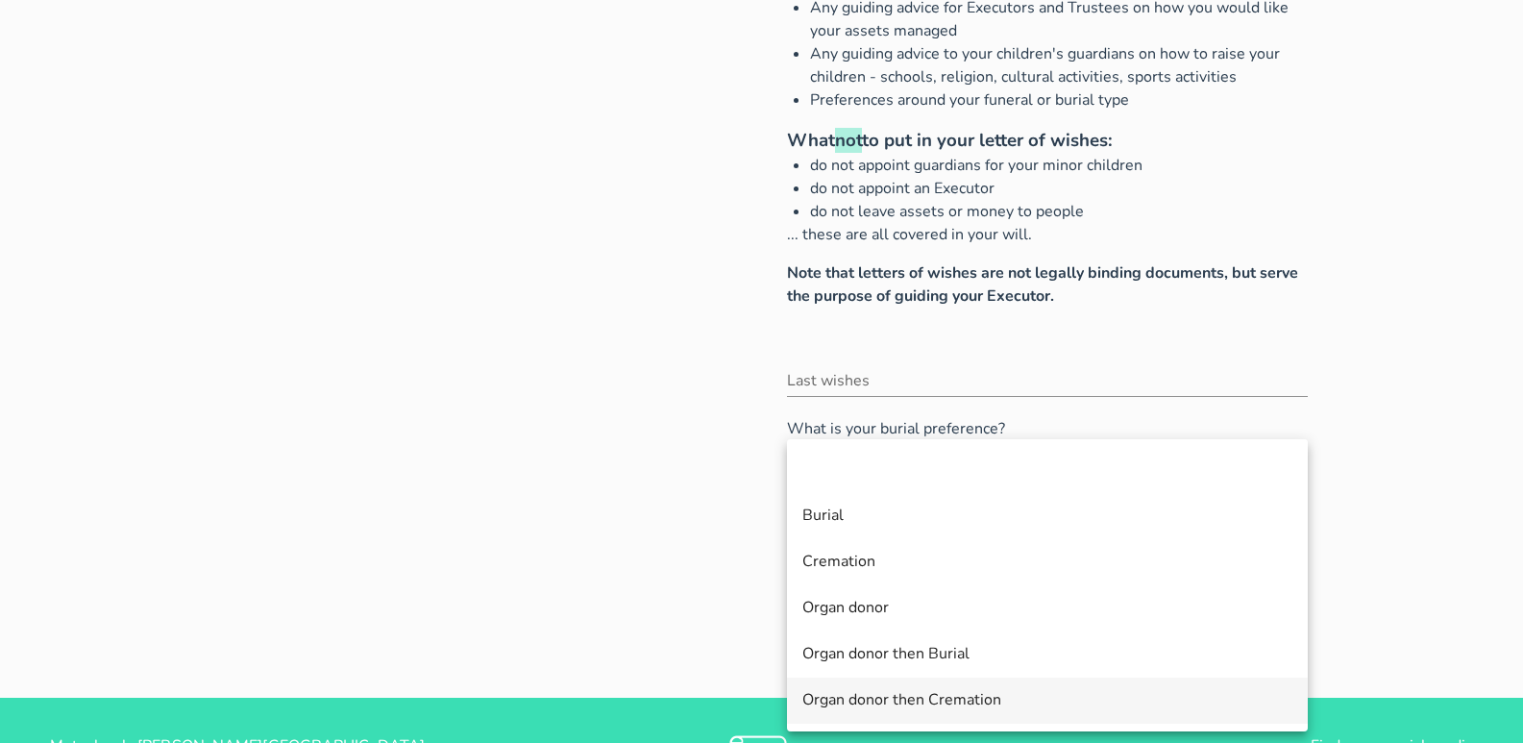
click at [1020, 696] on div "Organ donor then Cremation" at bounding box center [1047, 700] width 490 height 18
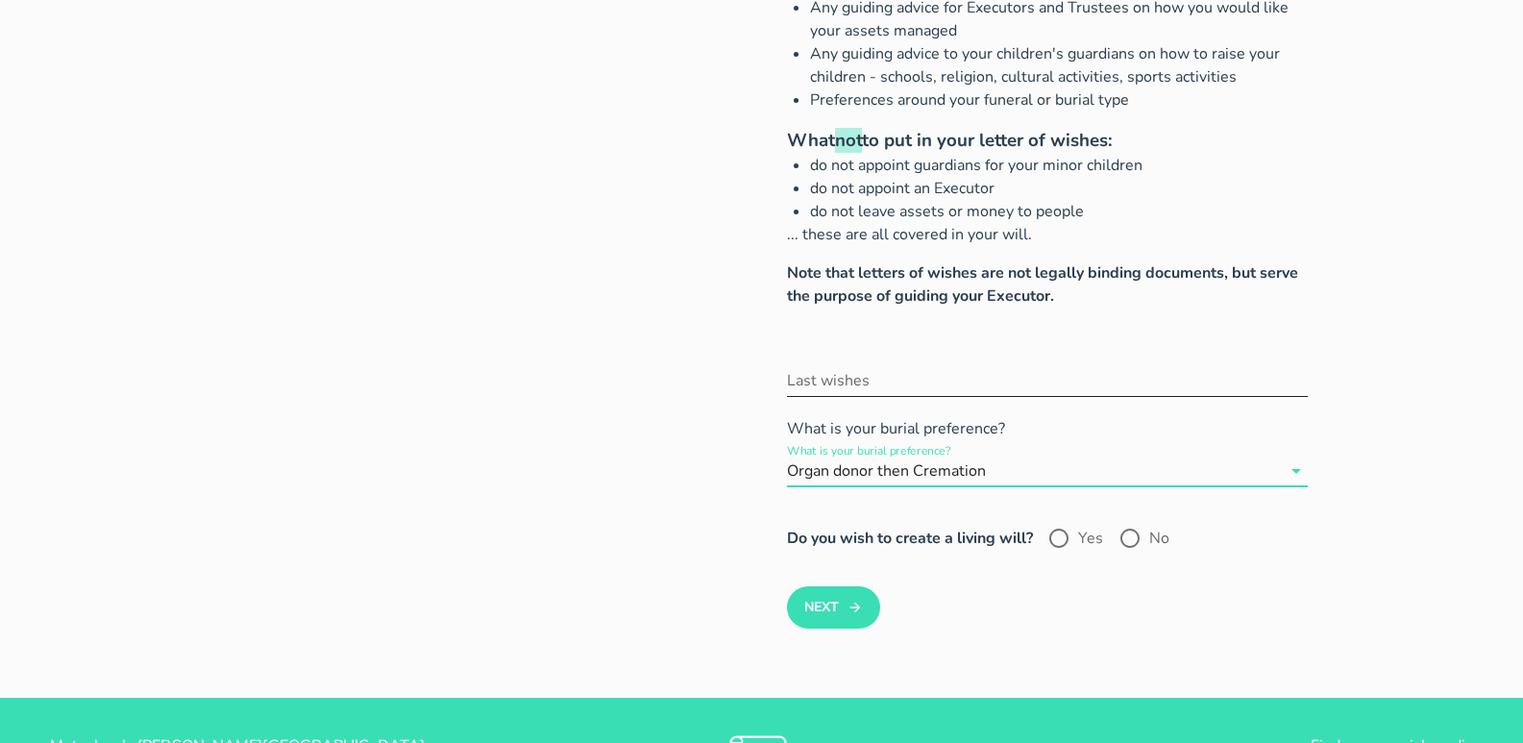
click at [896, 379] on input "Last wishes" at bounding box center [1047, 380] width 521 height 31
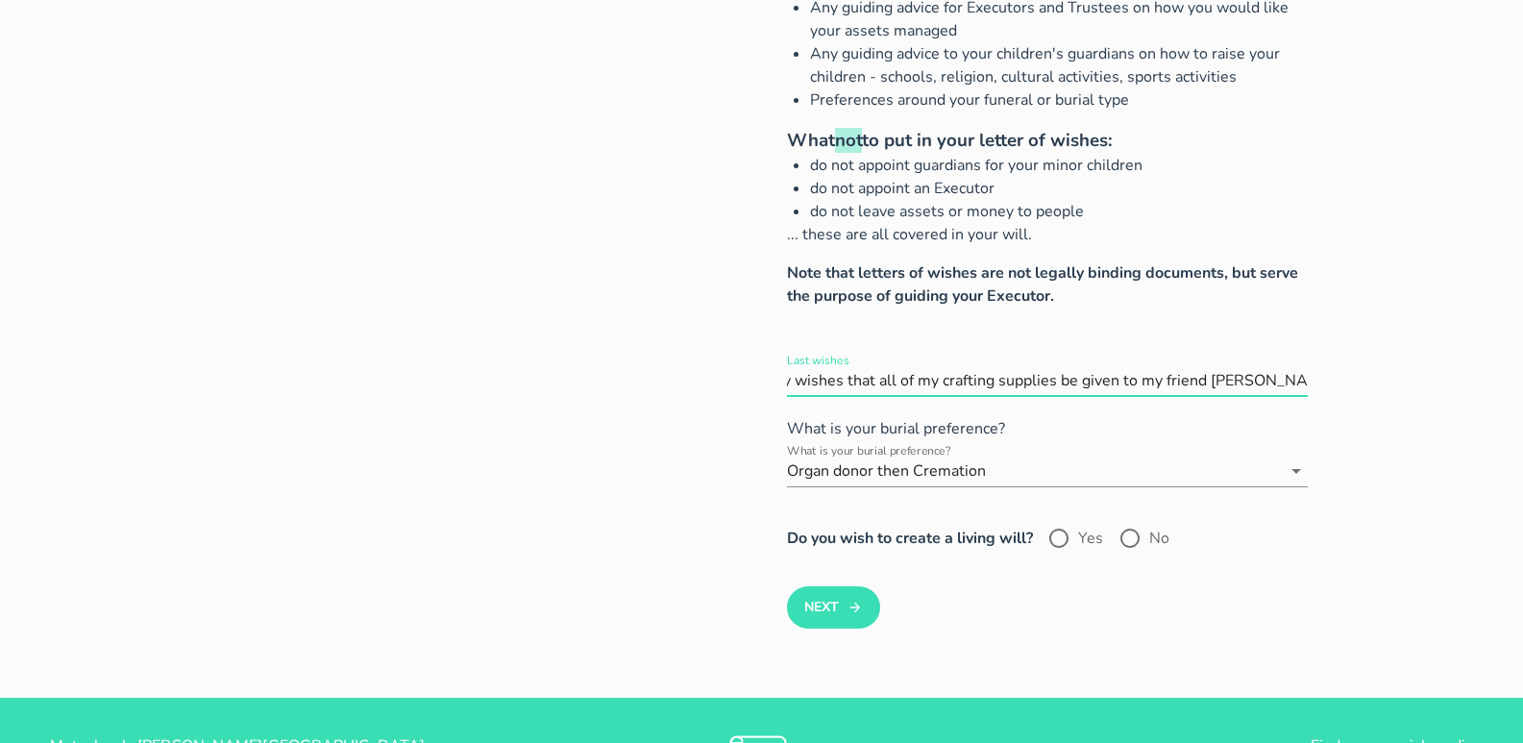
scroll to position [0, 50]
click at [787, 586] on button "Next" at bounding box center [833, 607] width 93 height 42
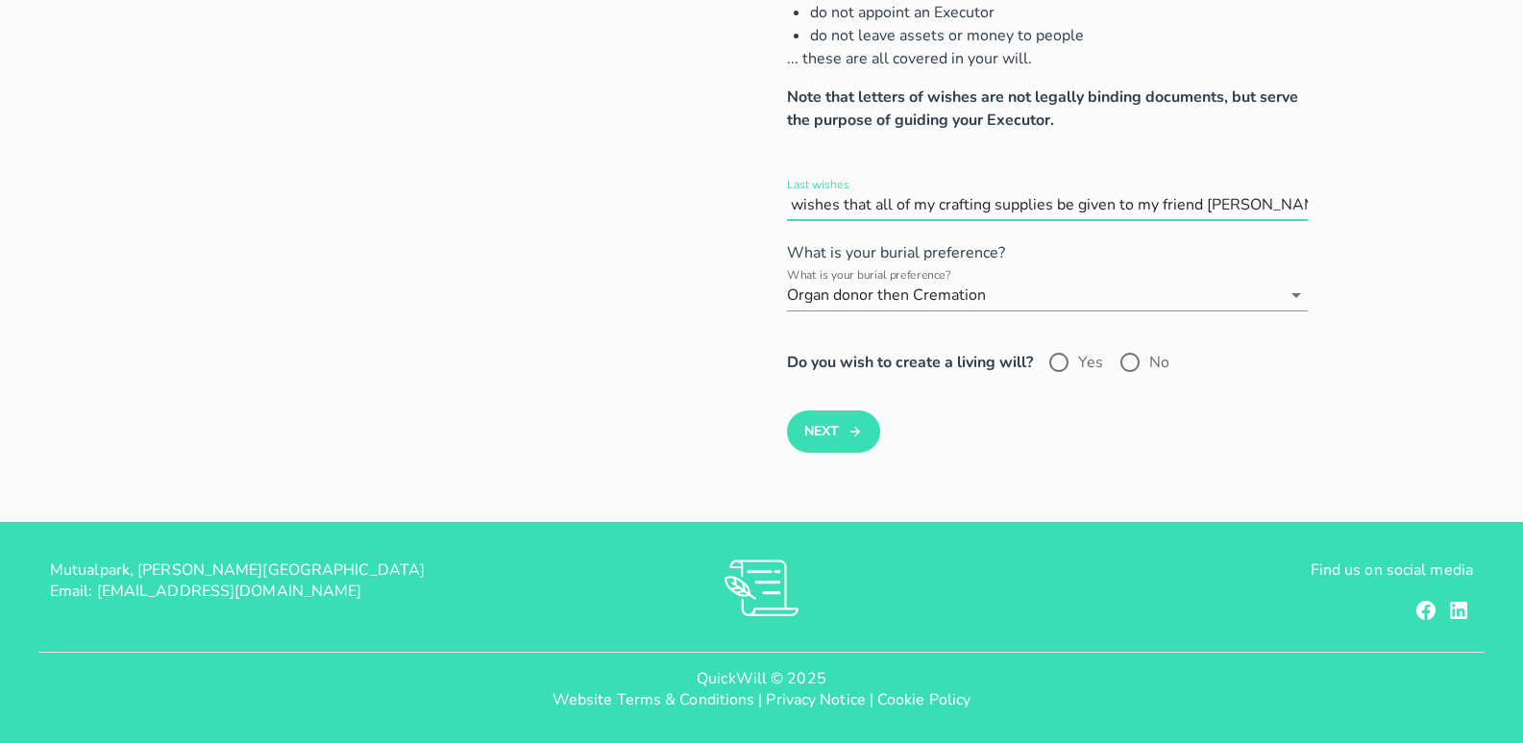
click at [1307, 201] on input "Last wishes" at bounding box center [1047, 204] width 521 height 31
drag, startPoint x: 1276, startPoint y: 209, endPoint x: 1295, endPoint y: 208, distance: 19.3
click at [1295, 208] on input "Last wishes" at bounding box center [1047, 204] width 521 height 31
click at [1281, 200] on input "Last wishes" at bounding box center [1047, 204] width 521 height 31
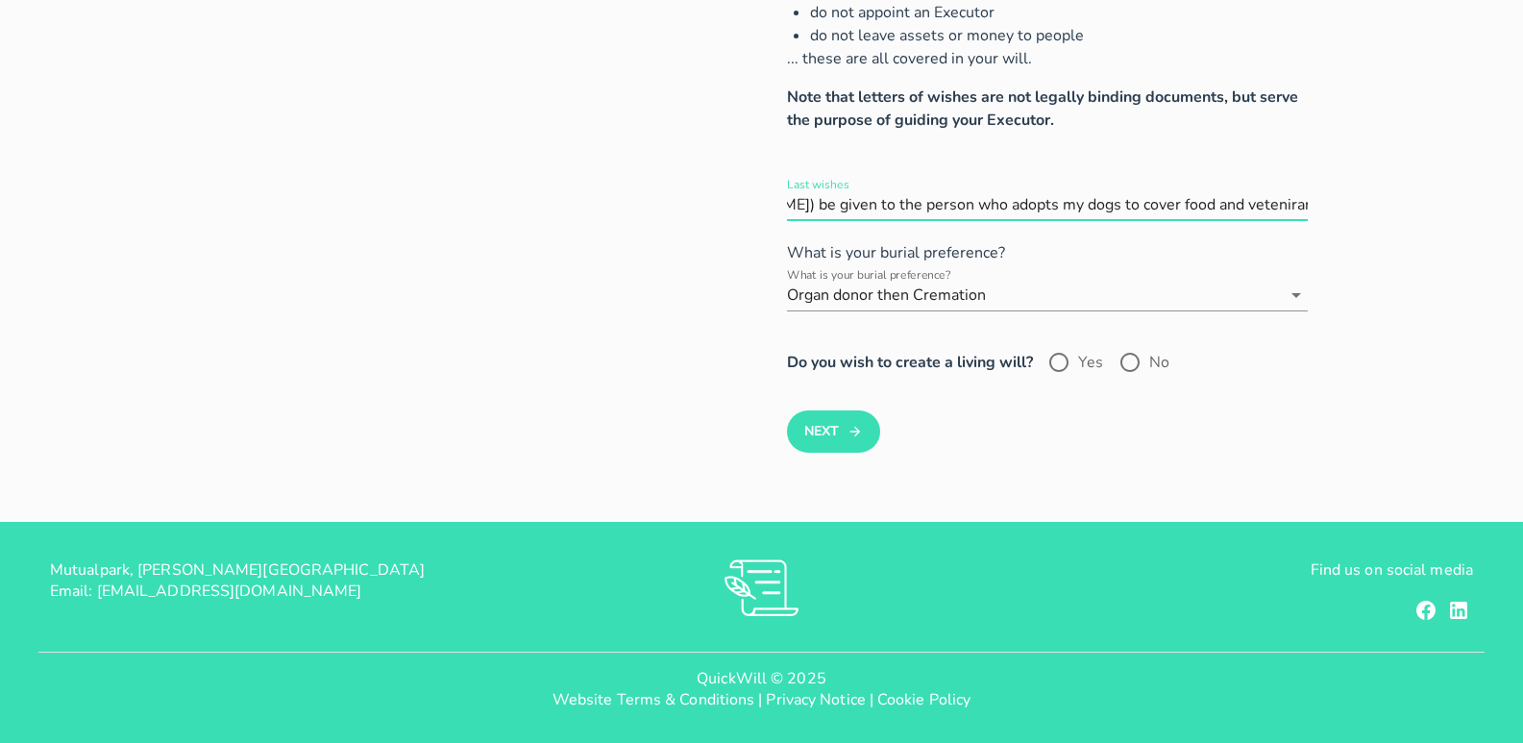
click at [1225, 205] on input "Last wishes" at bounding box center [1047, 204] width 521 height 31
type input "it is my wishes that all of my crafting supplies be given to my friend [PERSON_…"
click at [839, 429] on button "Next" at bounding box center [833, 431] width 93 height 42
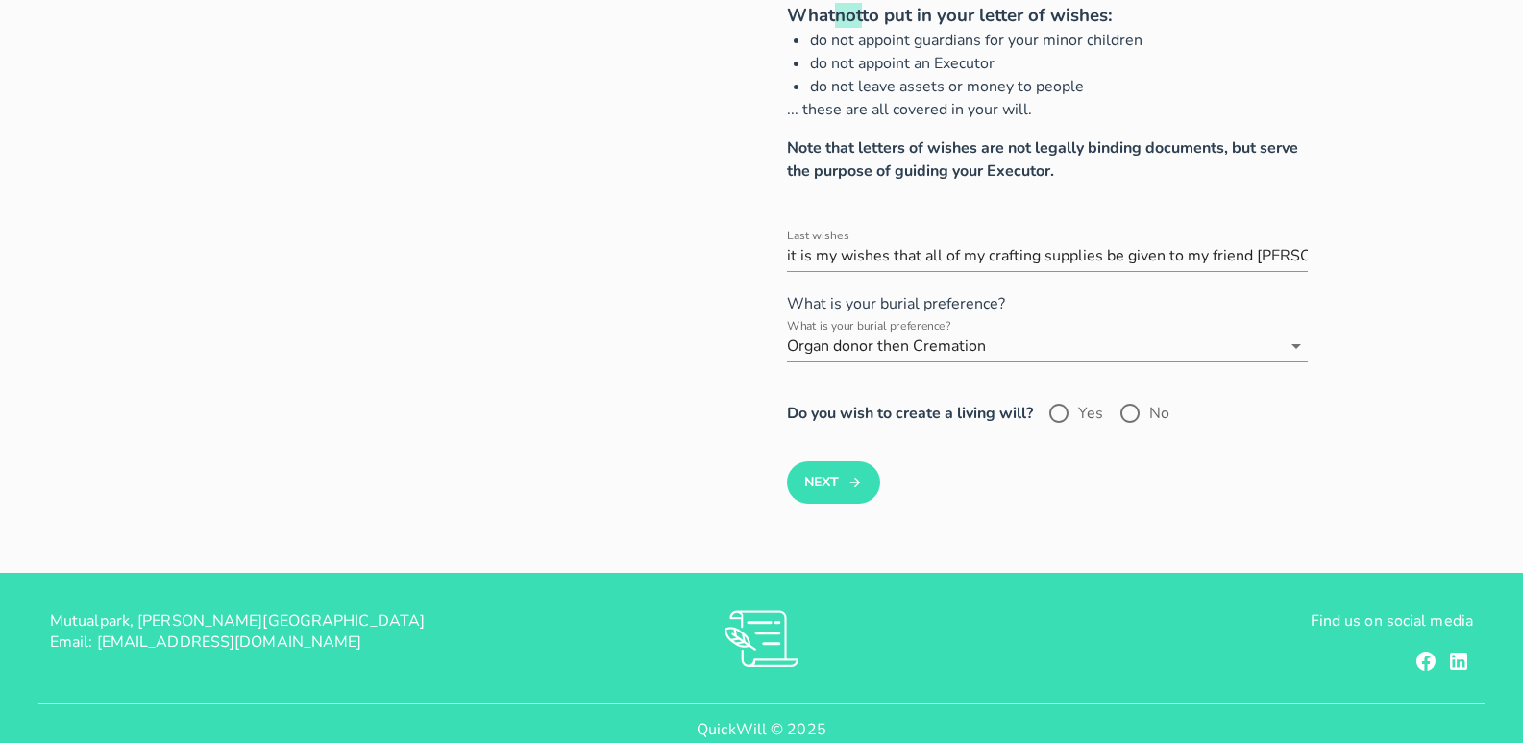
scroll to position [272, 0]
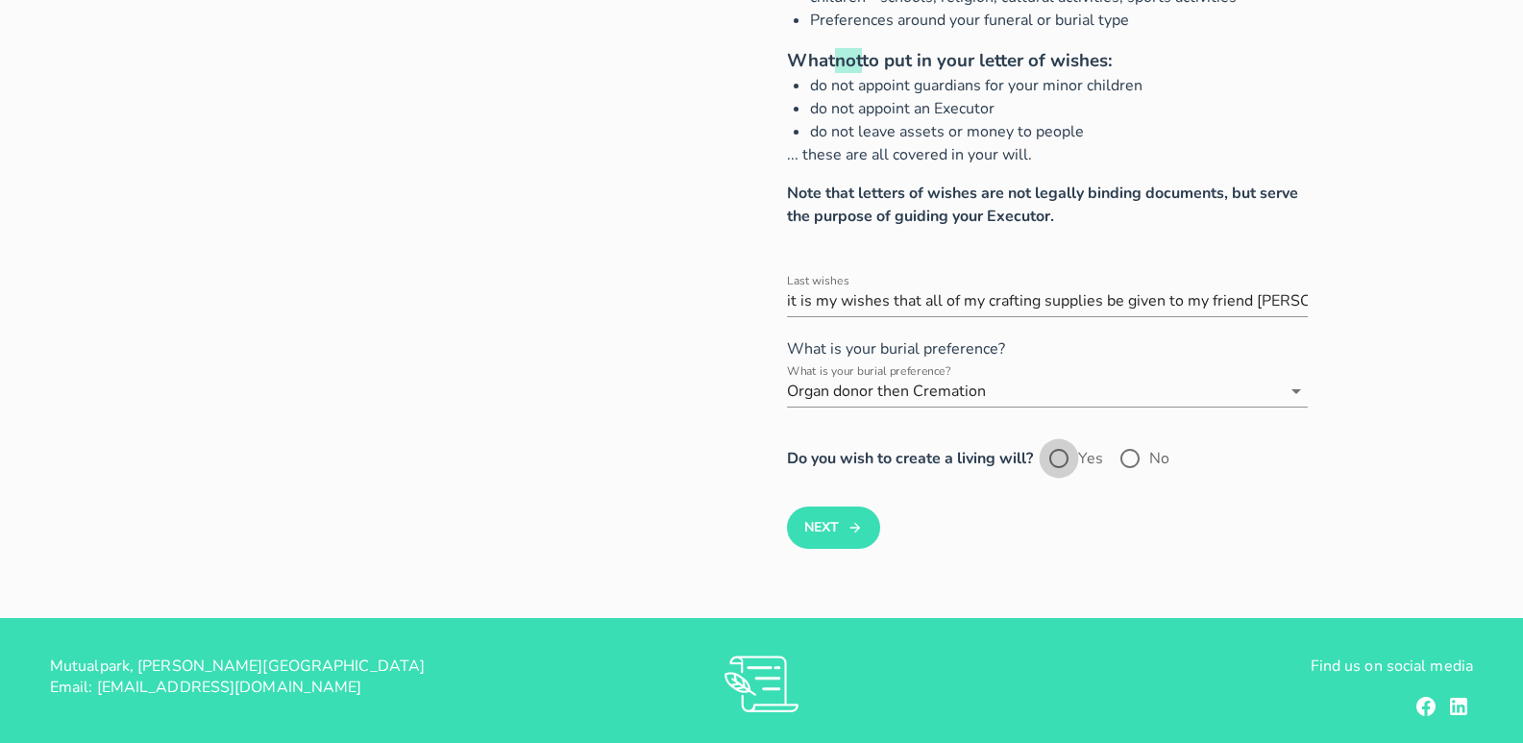
click at [1055, 461] on div at bounding box center [1059, 458] width 33 height 33
radio input "true"
click at [846, 530] on button "Next" at bounding box center [833, 527] width 93 height 42
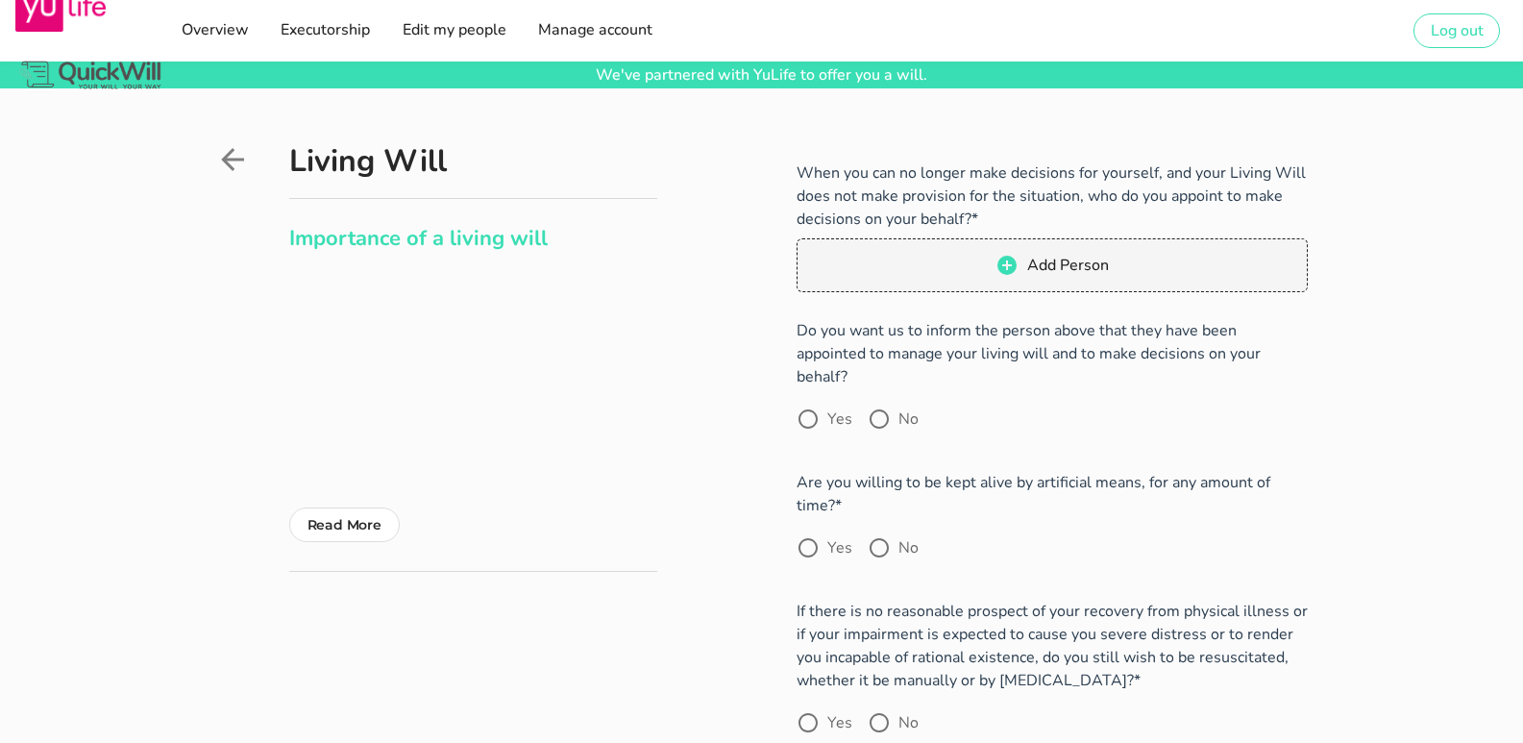
click at [237, 152] on icon at bounding box center [232, 159] width 35 height 35
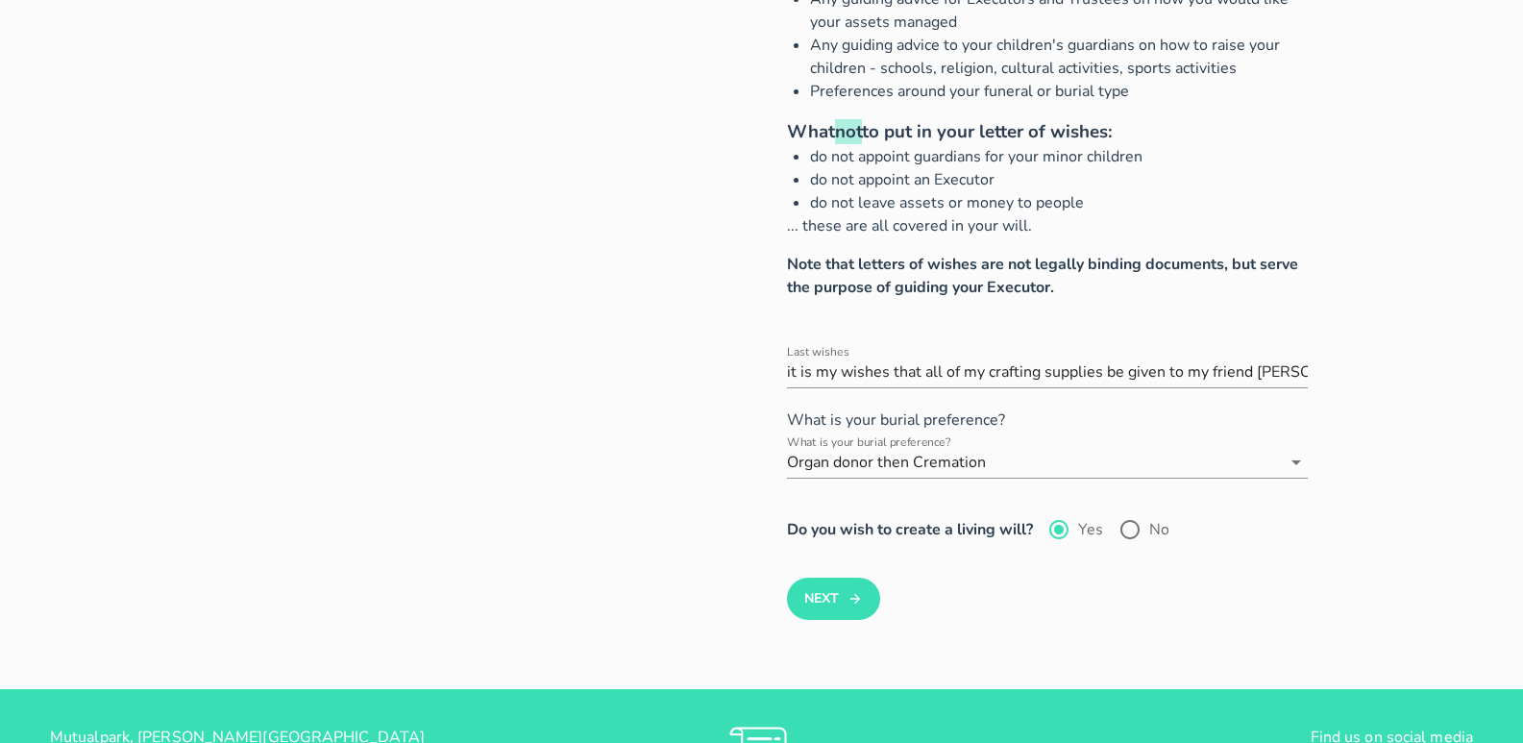
scroll to position [288, 0]
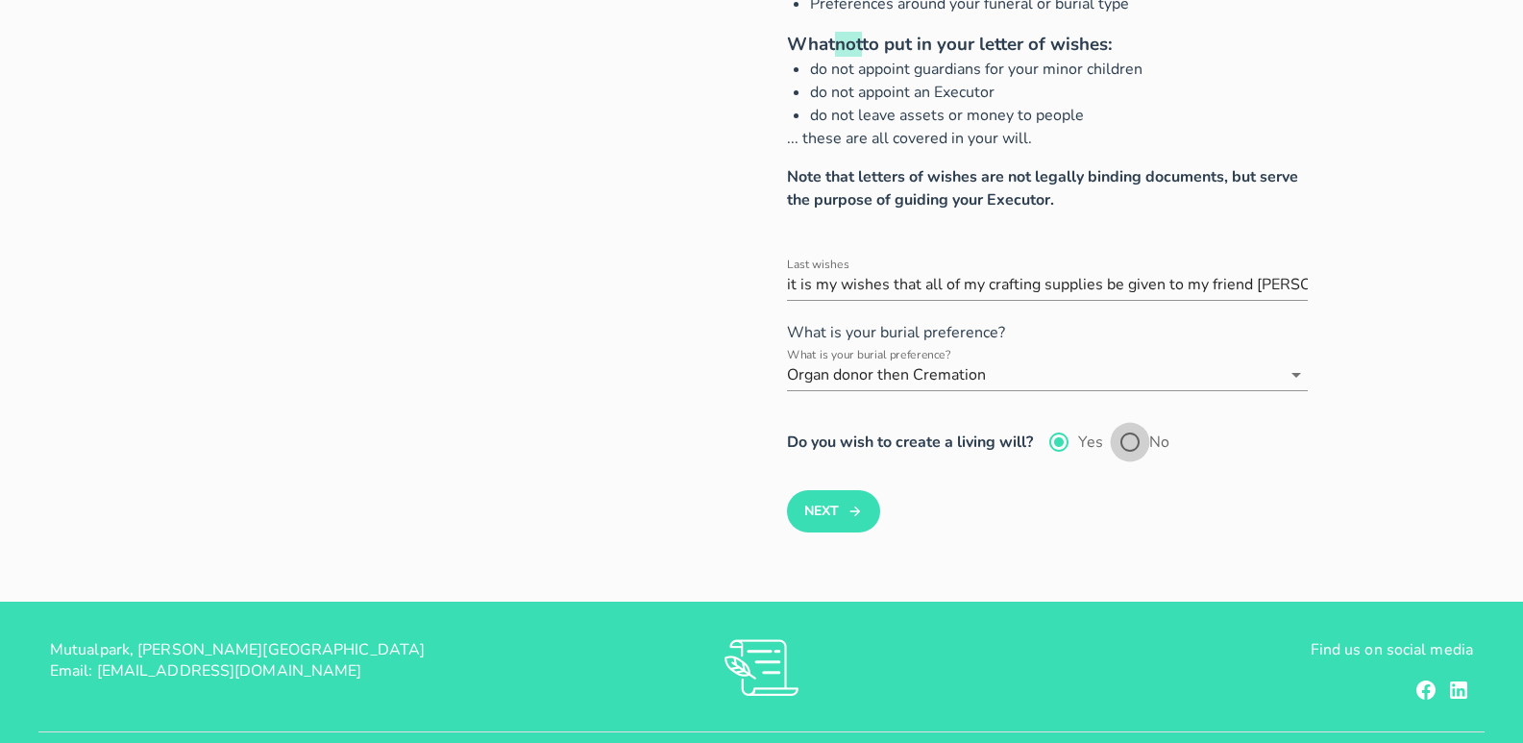
click at [1133, 443] on div at bounding box center [1130, 442] width 33 height 33
radio input "false"
radio input "true"
click at [823, 510] on button "Next" at bounding box center [833, 511] width 93 height 42
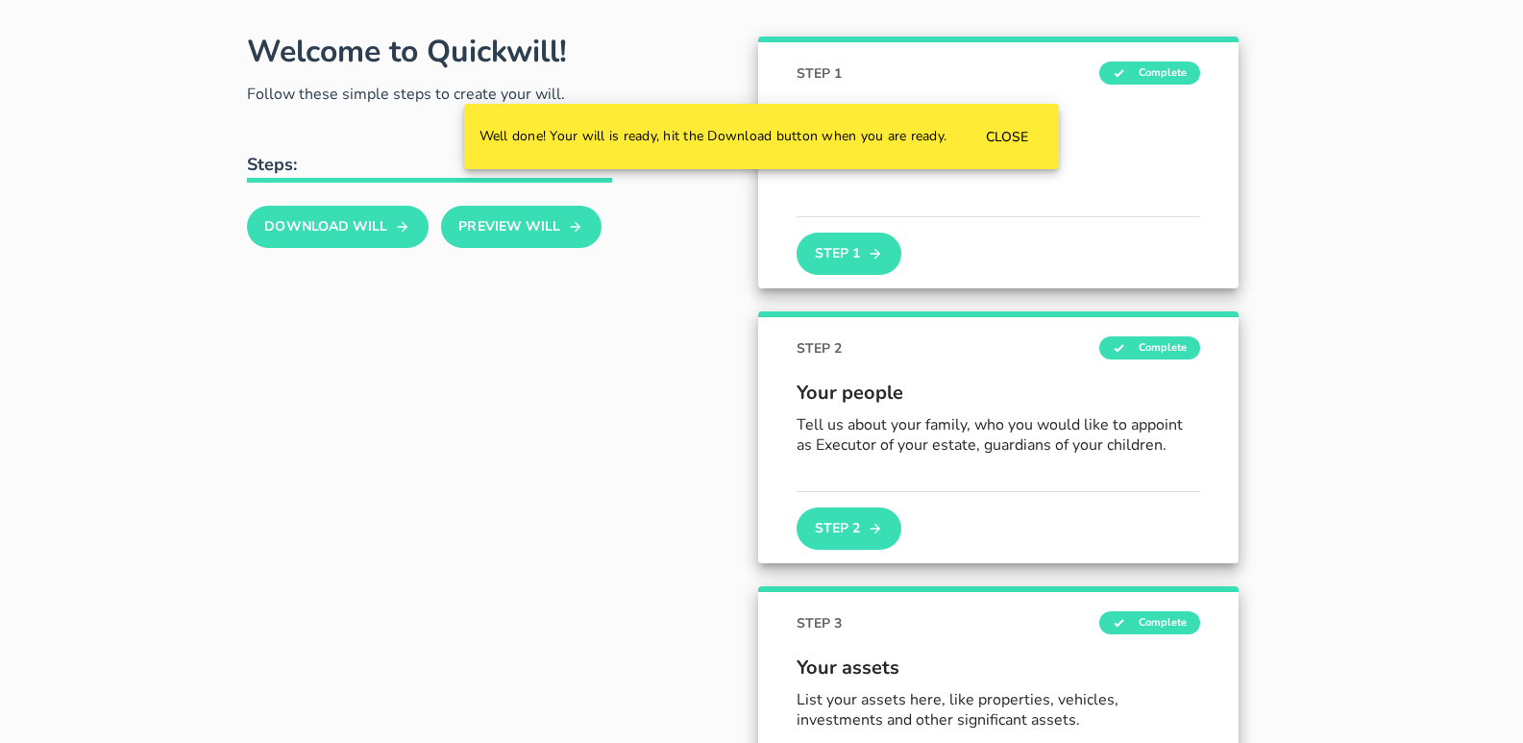
scroll to position [120, 0]
click at [1002, 126] on button "CLOSE" at bounding box center [1007, 136] width 74 height 35
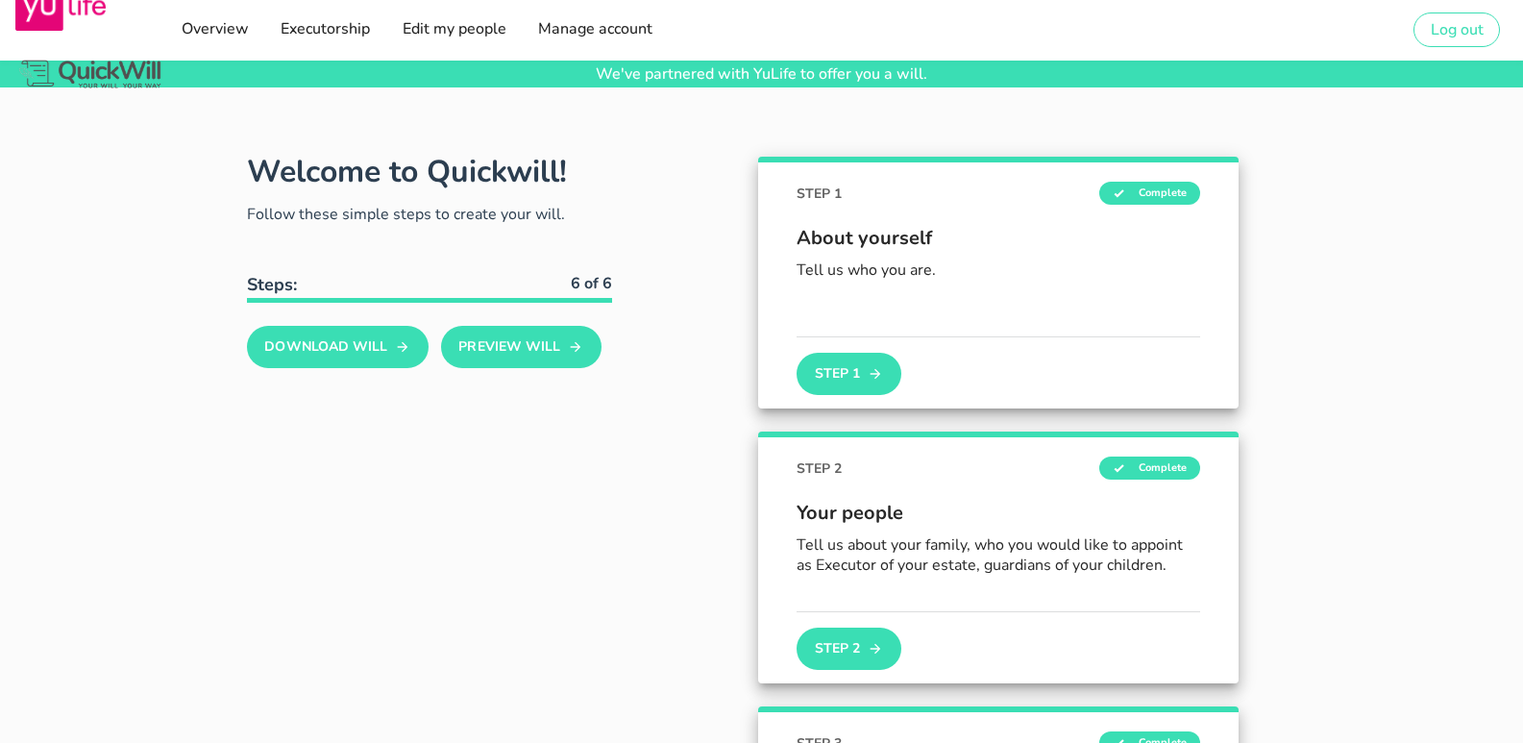
scroll to position [0, 0]
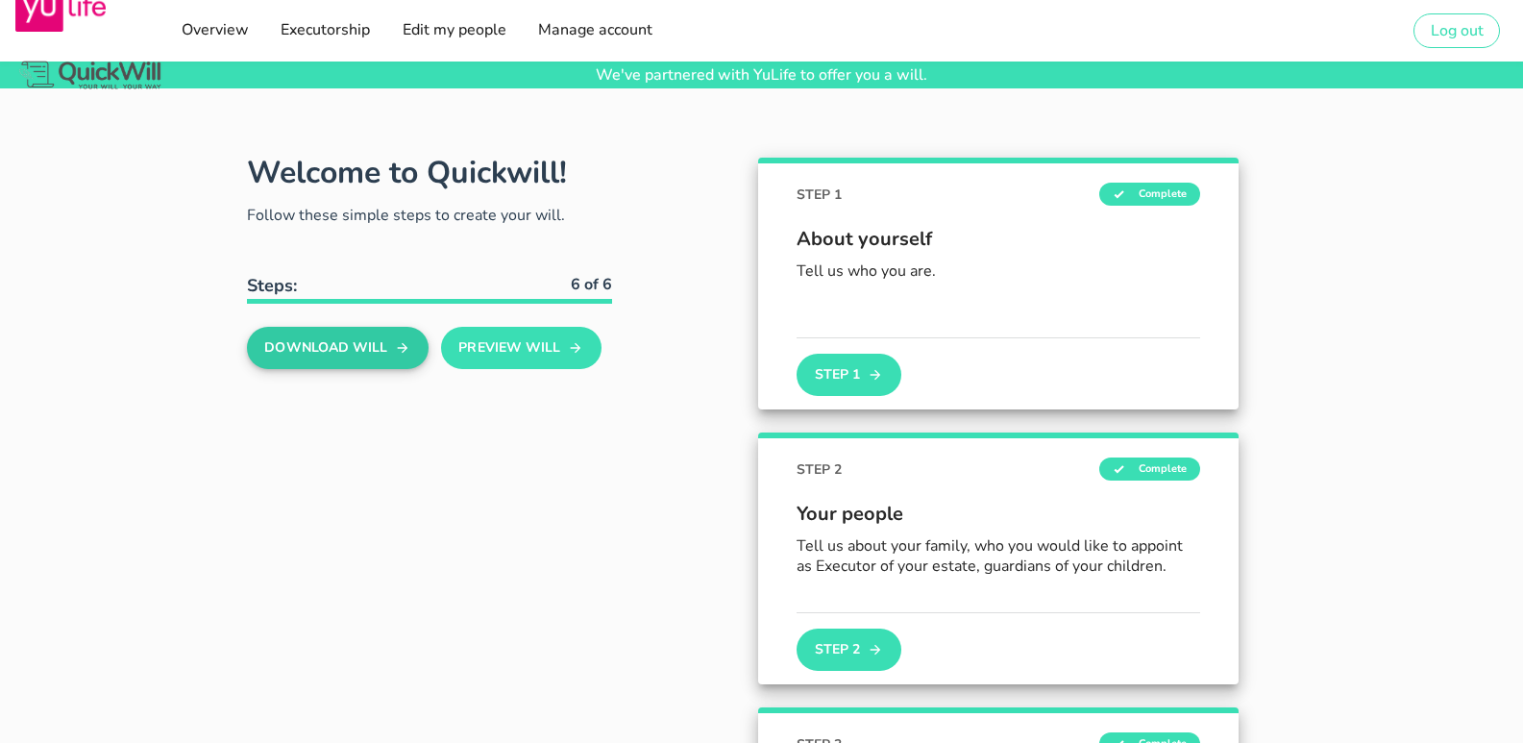
click at [364, 340] on button "Download Will" at bounding box center [338, 348] width 182 height 42
